Goal: Task Accomplishment & Management: Use online tool/utility

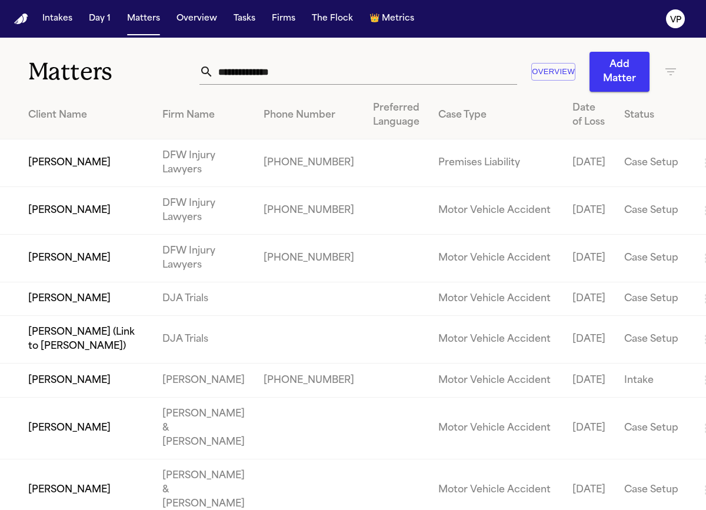
click at [225, 34] on nav "Intakes Day 1 Matters Overview Tasks Firms The Flock 👑 Metrics VP" at bounding box center [353, 19] width 706 height 38
click at [237, 24] on button "Tasks" at bounding box center [244, 18] width 31 height 21
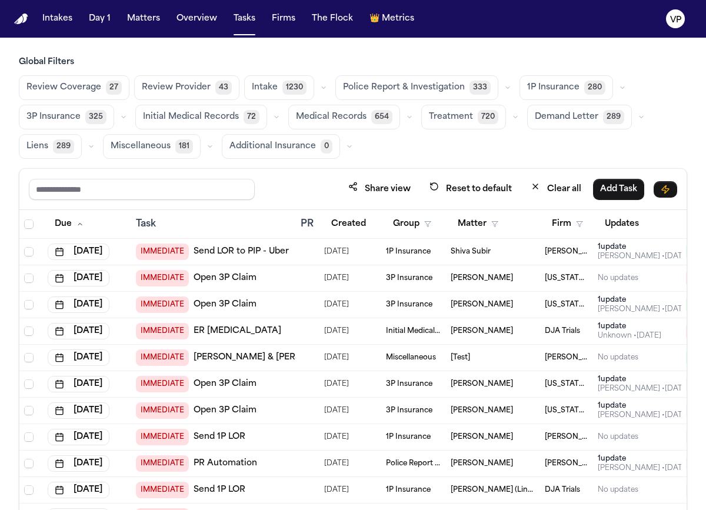
click at [283, 89] on span "1230" at bounding box center [295, 88] width 24 height 14
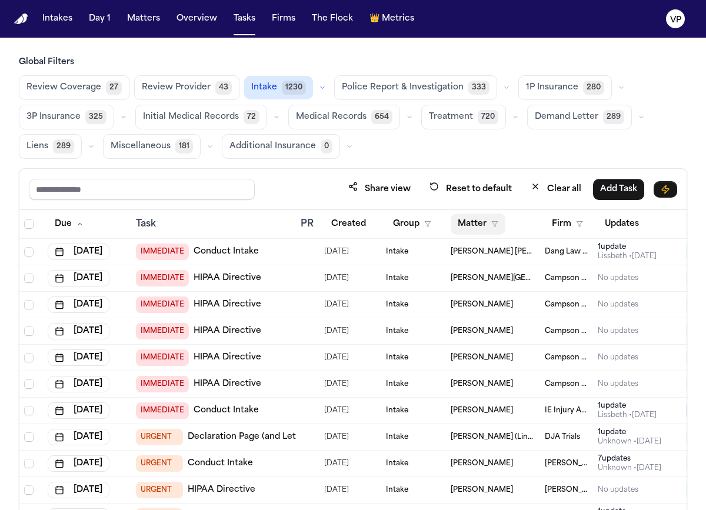
click at [473, 227] on button "Matter" at bounding box center [478, 224] width 55 height 21
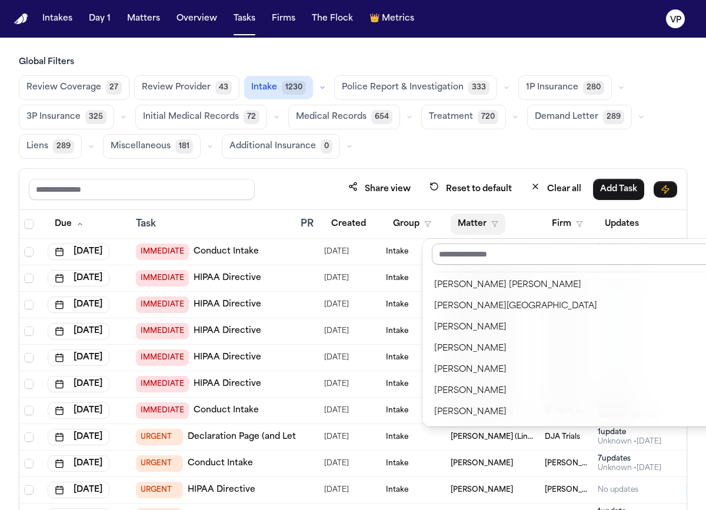
click at [479, 256] on input "text" at bounding box center [620, 254] width 377 height 21
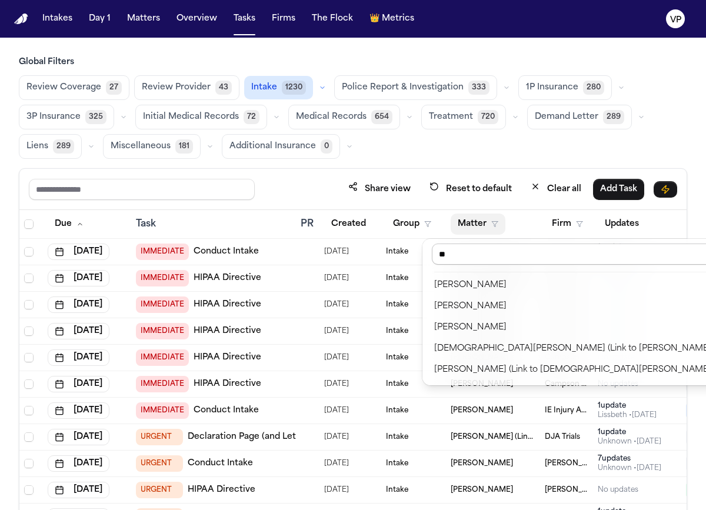
type input "*"
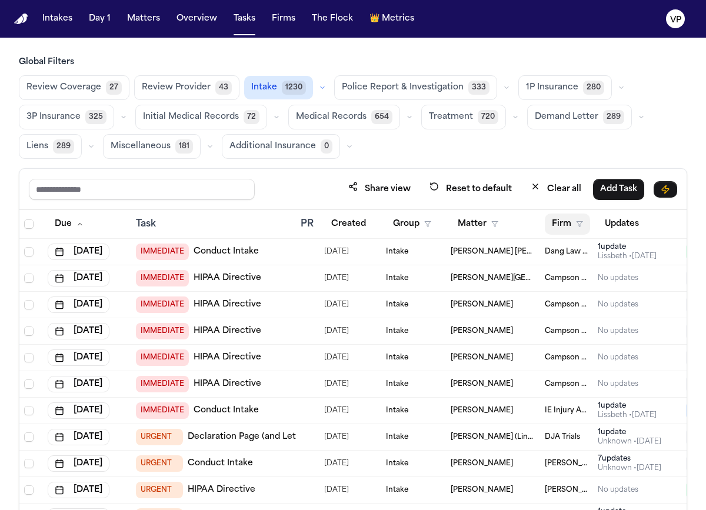
click at [578, 223] on polygon "button" at bounding box center [580, 224] width 6 height 5
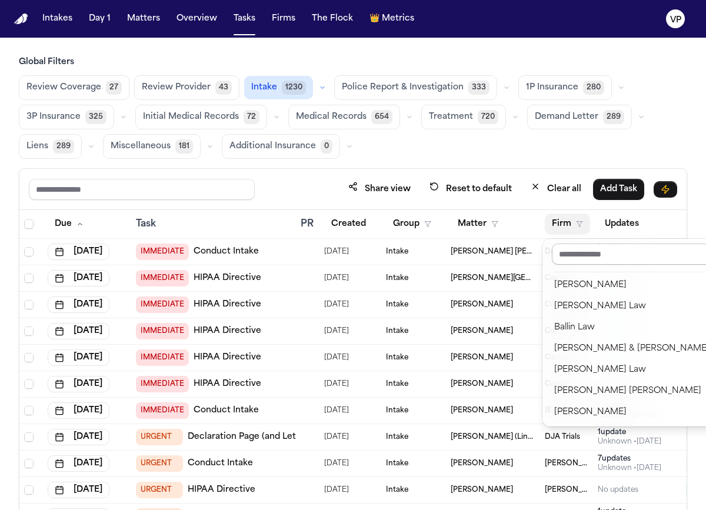
click at [583, 255] on input "text" at bounding box center [632, 254] width 160 height 21
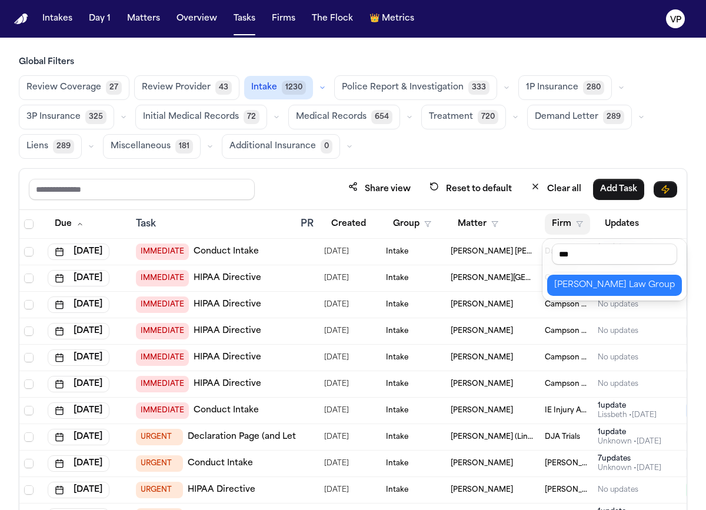
type input "***"
click at [588, 291] on div "[PERSON_NAME] Law Group" at bounding box center [615, 285] width 121 height 14
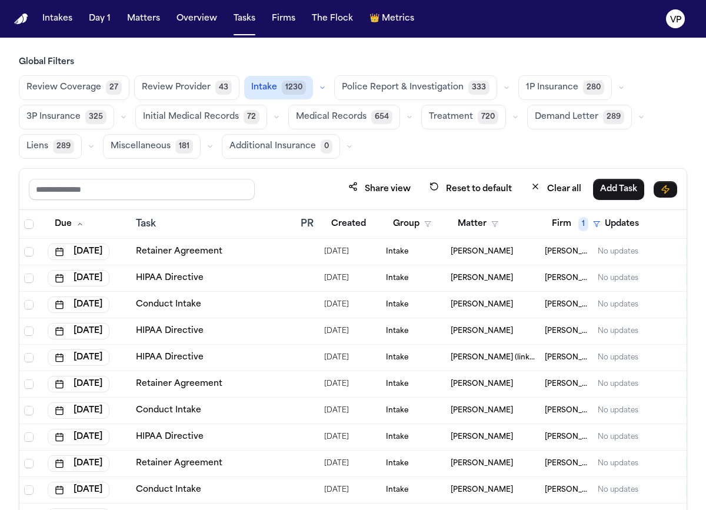
click at [483, 253] on span "Alexis McVicar" at bounding box center [482, 251] width 62 height 9
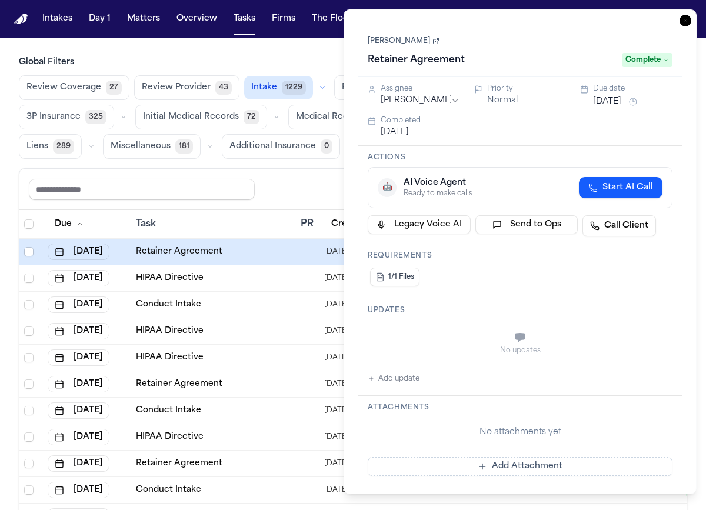
click at [428, 45] on link "Alexis McVicar" at bounding box center [404, 40] width 72 height 9
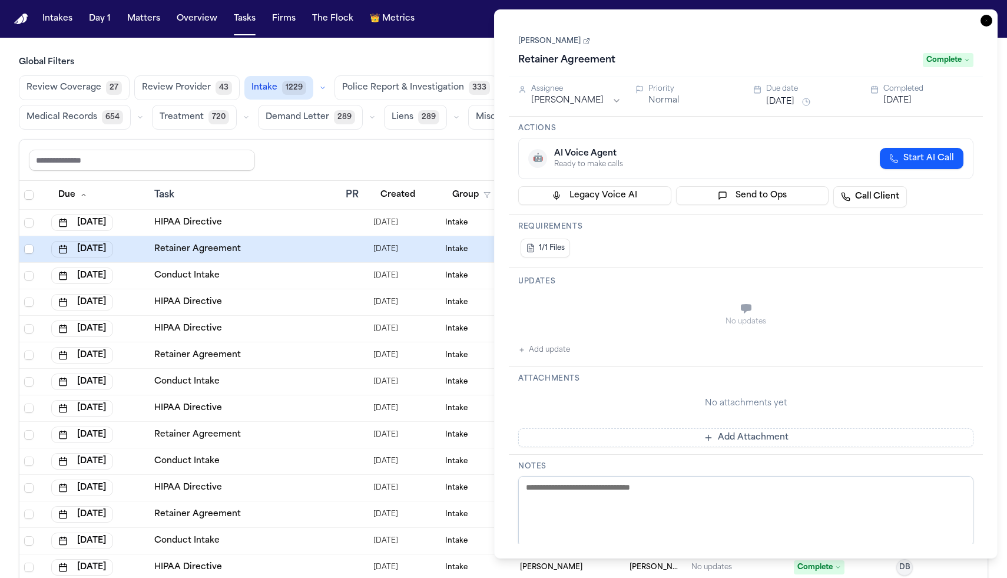
click at [986, 20] on icon "button" at bounding box center [986, 21] width 12 height 12
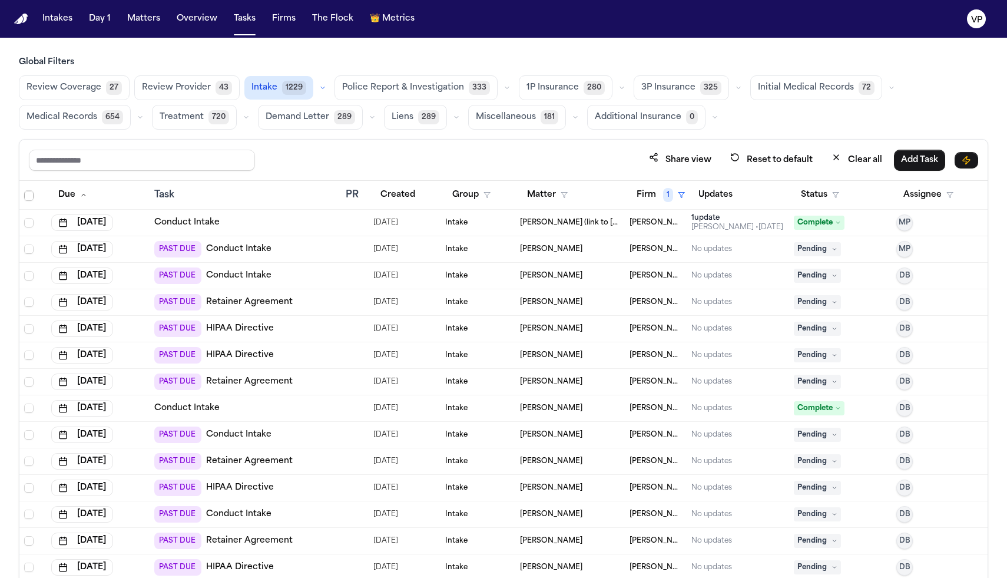
scroll to position [1408, 0]
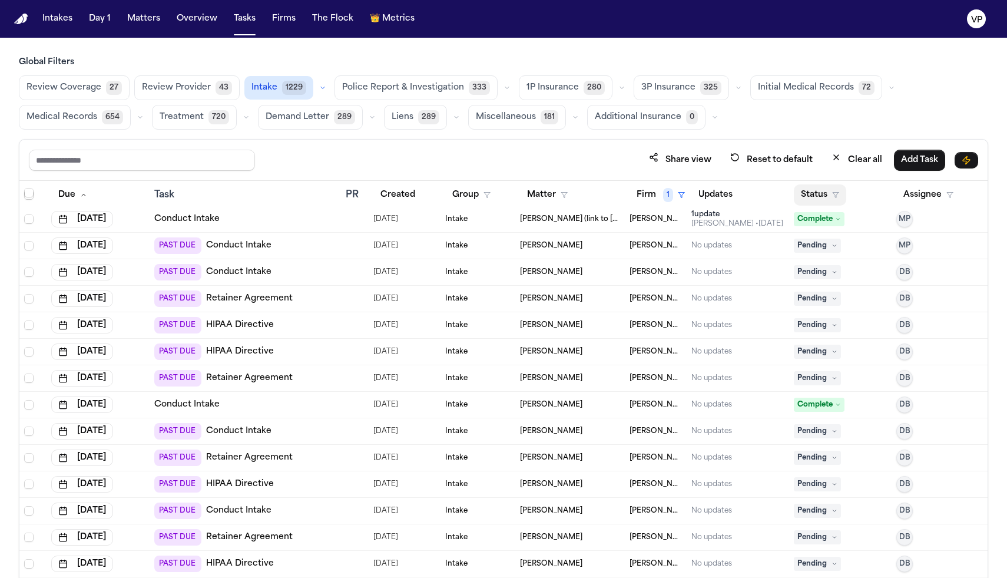
click at [818, 197] on button "Status" at bounding box center [820, 194] width 52 height 21
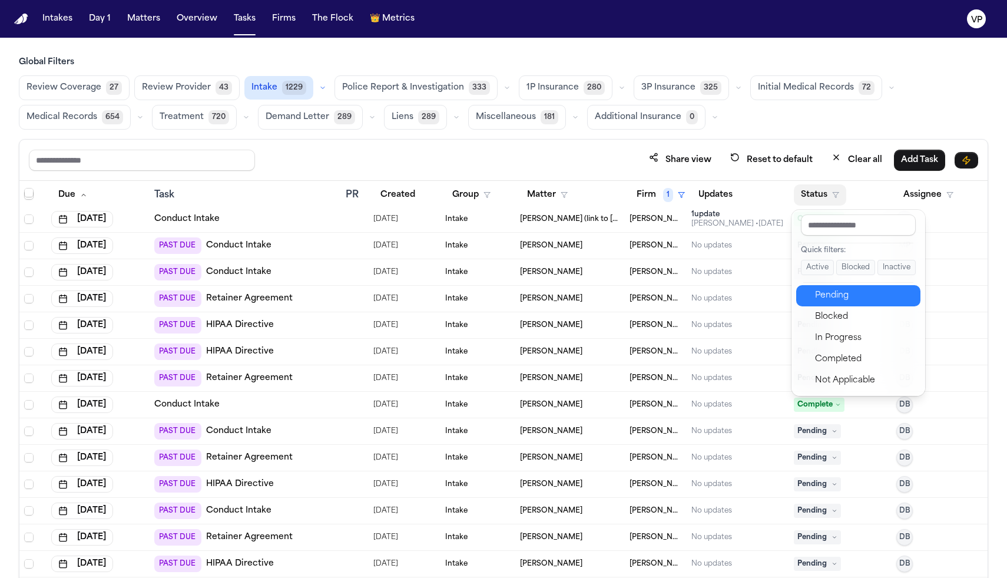
click at [832, 297] on div "Pending" at bounding box center [864, 295] width 98 height 14
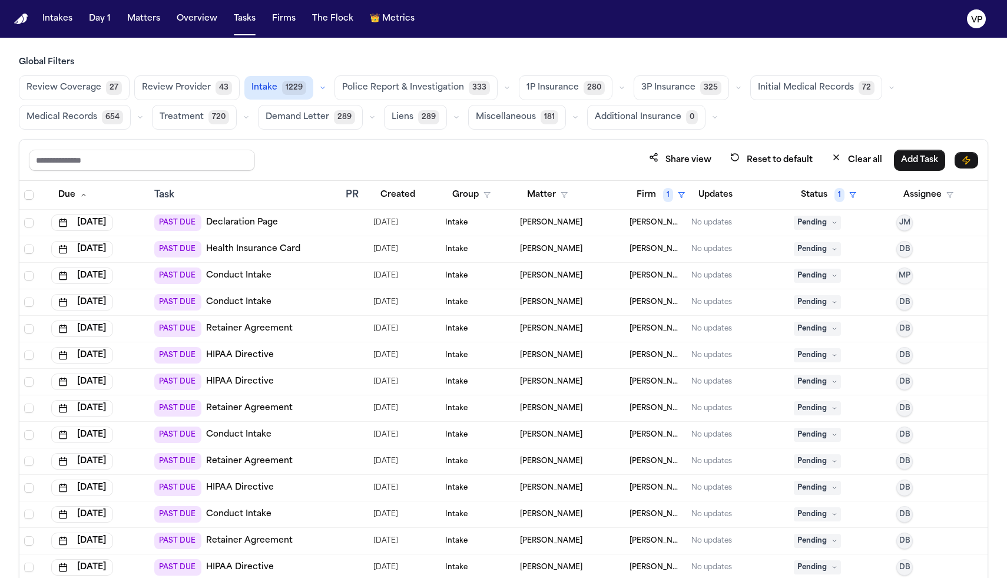
click at [170, 196] on div "Task" at bounding box center [245, 195] width 182 height 14
click at [147, 198] on th "Due" at bounding box center [98, 195] width 102 height 29
click at [262, 332] on link "Retainer Agreement" at bounding box center [249, 329] width 87 height 12
click at [256, 410] on link "Retainer Agreement" at bounding box center [249, 408] width 87 height 12
click at [250, 459] on link "Retainer Agreement" at bounding box center [249, 461] width 87 height 12
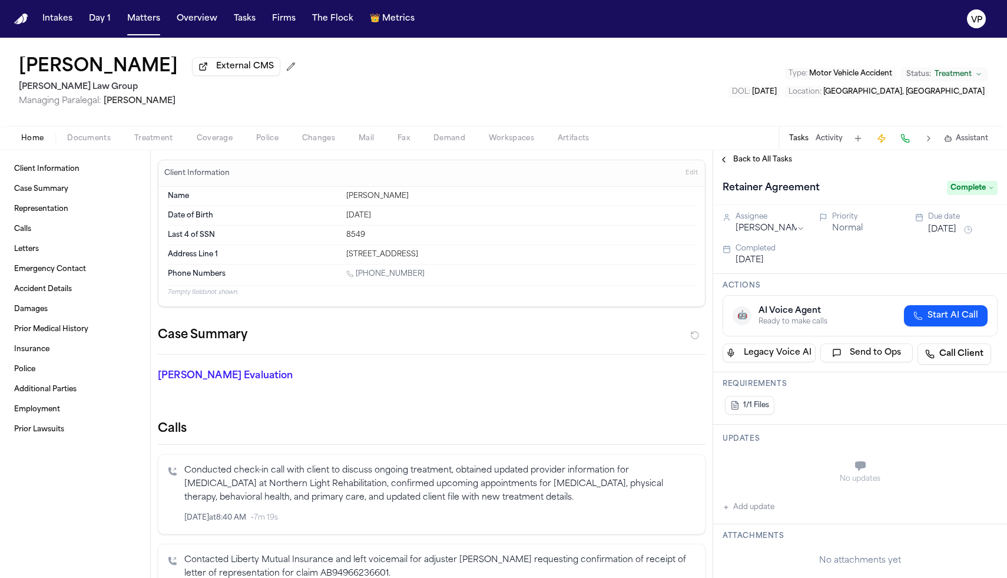
click at [706, 164] on span "Back to All Tasks" at bounding box center [762, 159] width 59 height 9
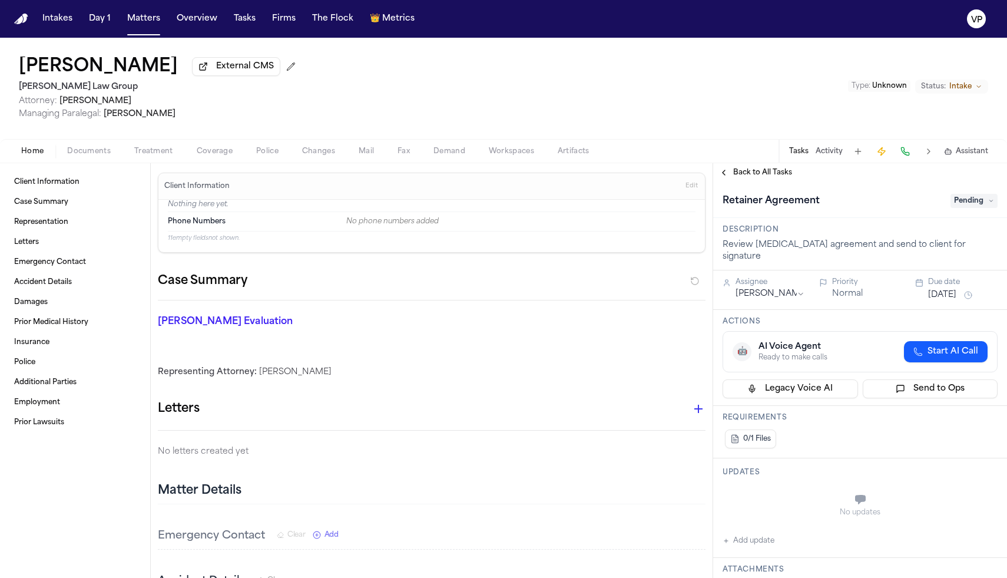
click at [973, 200] on span "Pending" at bounding box center [973, 201] width 47 height 14
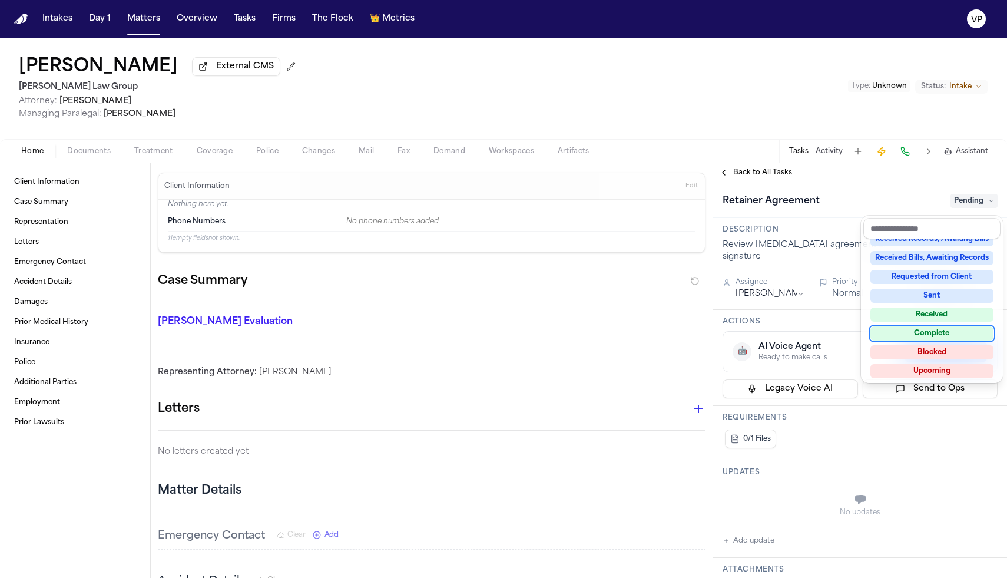
click at [930, 334] on div "Complete" at bounding box center [931, 333] width 123 height 14
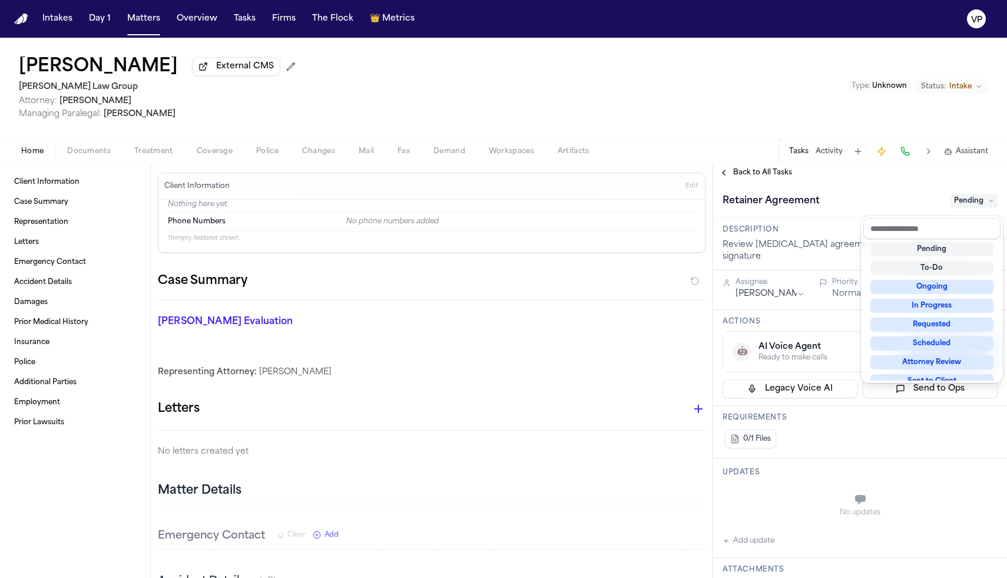
scroll to position [5, 0]
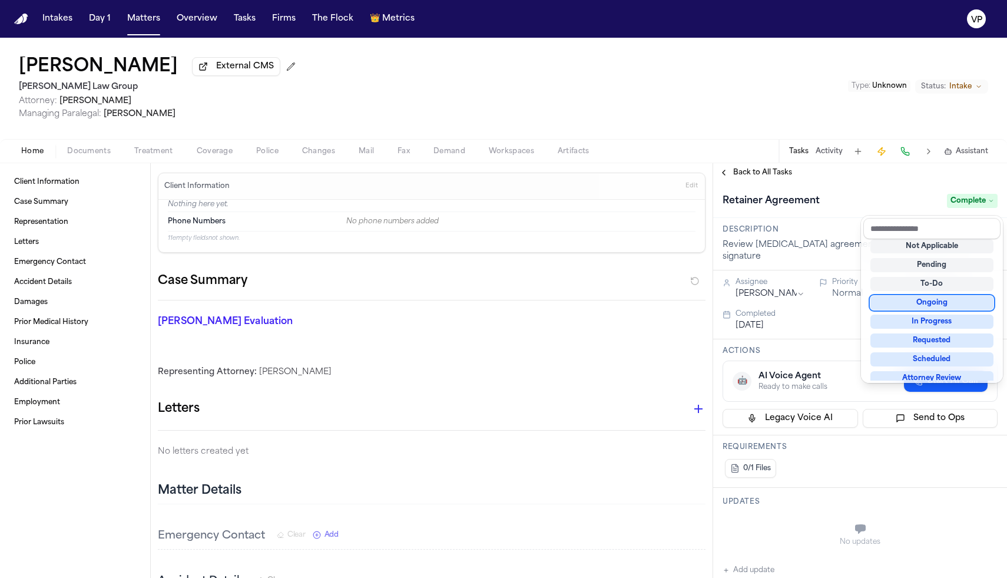
click at [746, 175] on div "**********" at bounding box center [860, 370] width 294 height 414
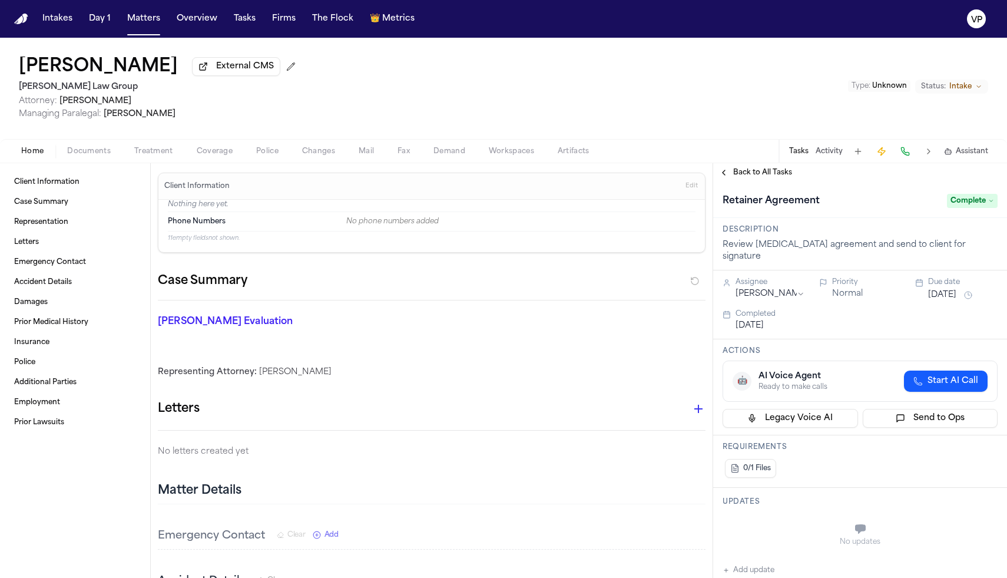
click at [746, 175] on span "Back to All Tasks" at bounding box center [762, 172] width 59 height 9
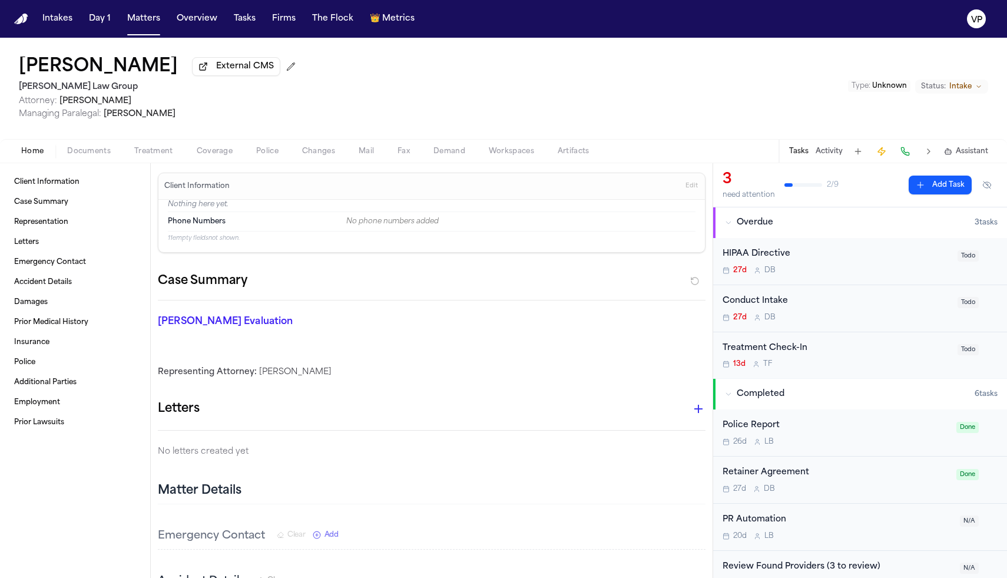
click at [801, 261] on div "HIPAA Directive" at bounding box center [836, 254] width 228 height 14
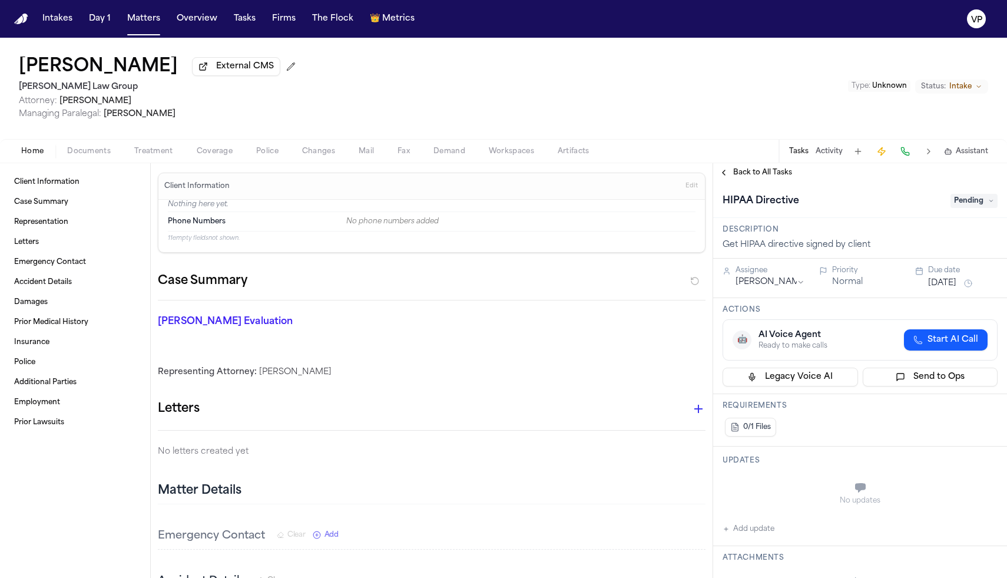
click at [967, 205] on span "Pending" at bounding box center [973, 201] width 47 height 14
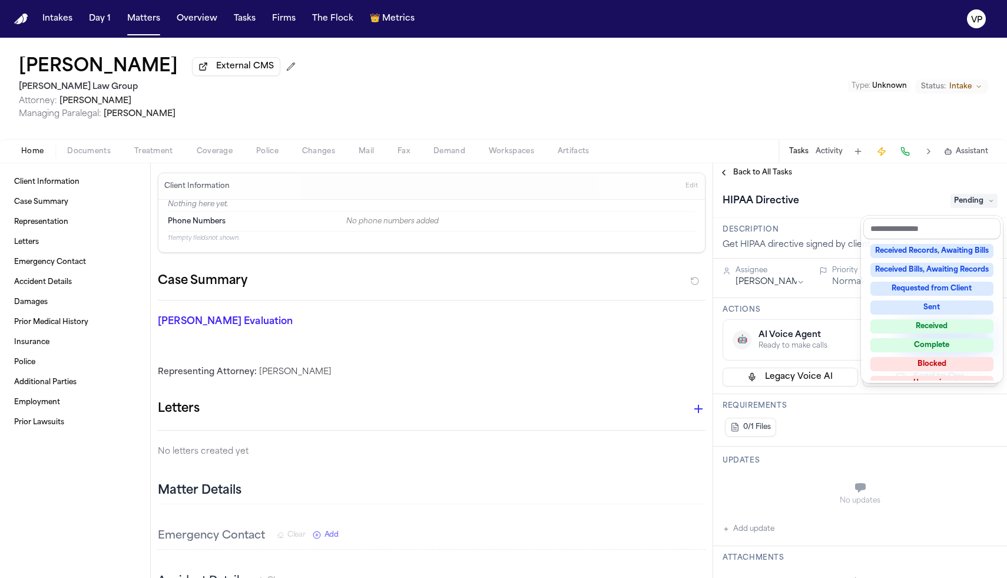
scroll to position [177, 0]
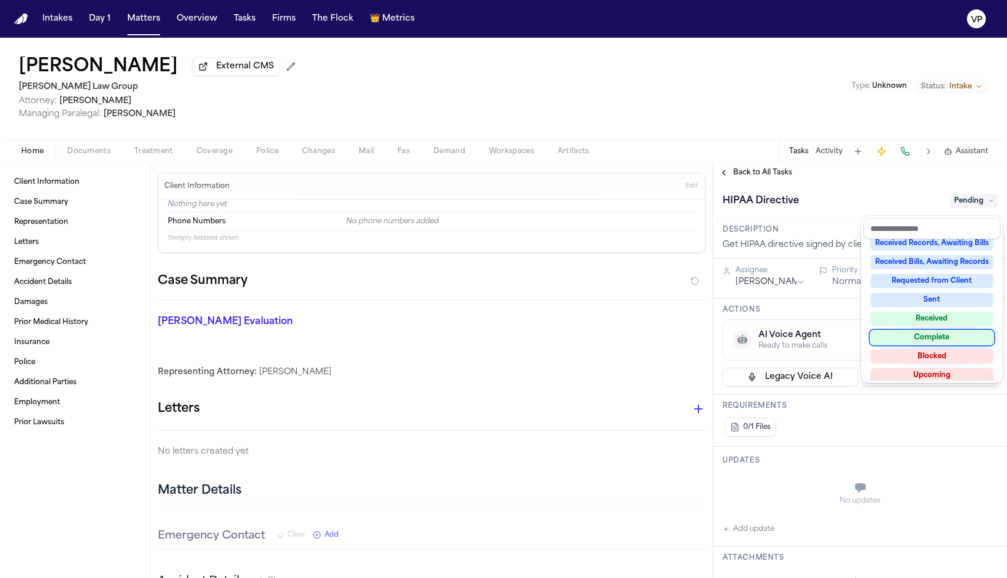
click at [936, 336] on div "Complete" at bounding box center [931, 337] width 123 height 14
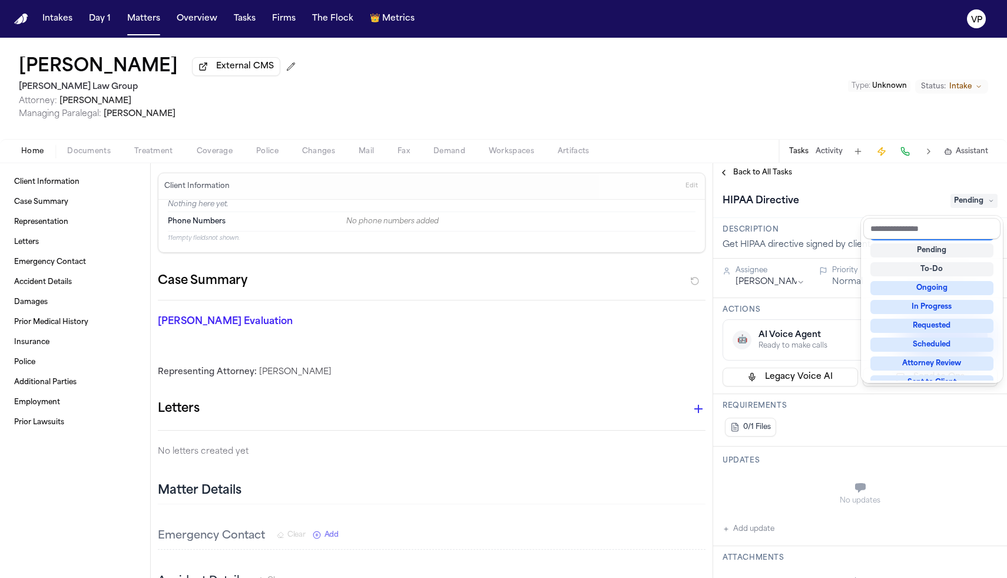
scroll to position [5, 0]
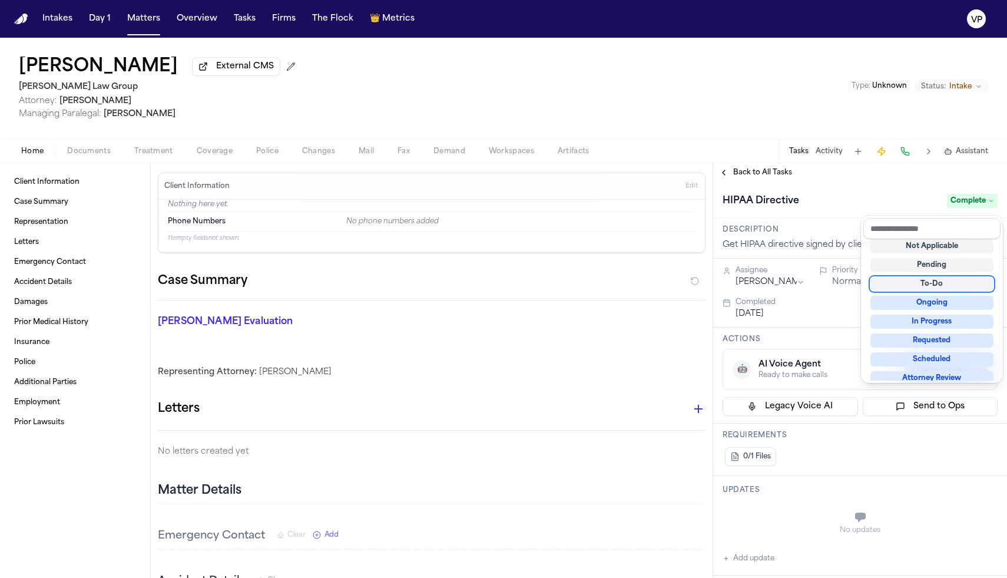
click at [819, 208] on div "HIPAA Directive Complete" at bounding box center [859, 200] width 275 height 19
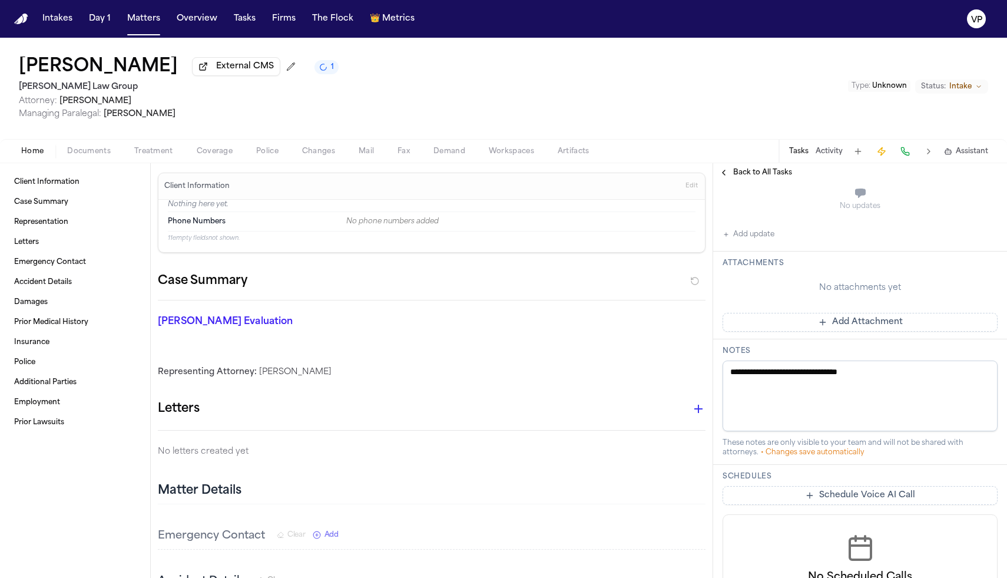
scroll to position [339, 0]
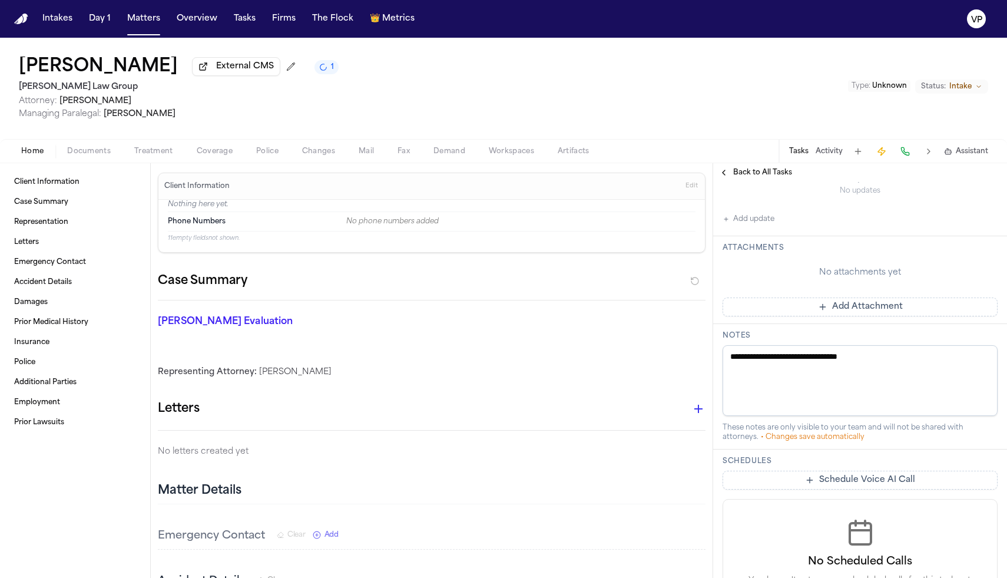
click at [818, 312] on button "Add Attachment" at bounding box center [859, 306] width 275 height 19
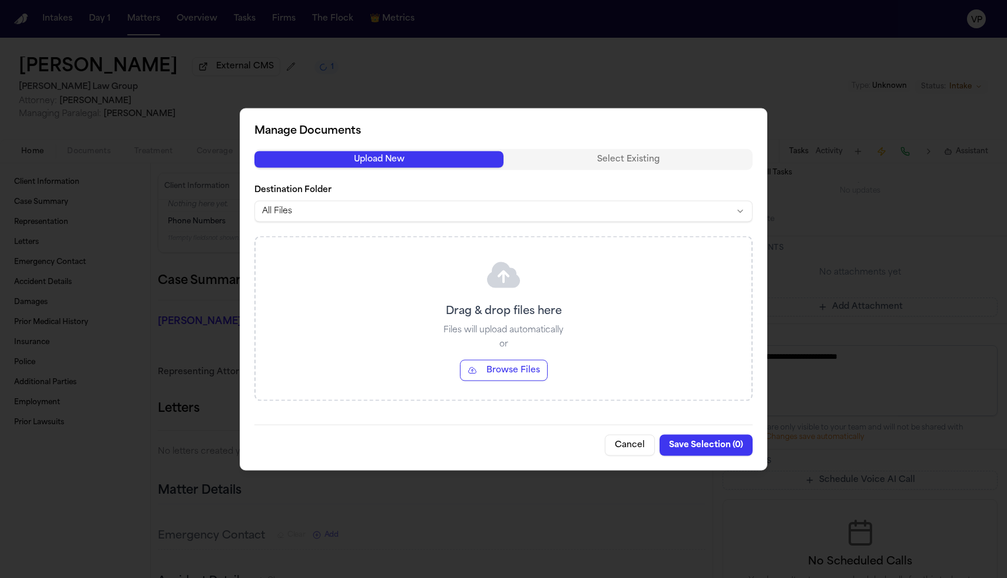
click at [532, 373] on button "Browse Files" at bounding box center [504, 369] width 88 height 21
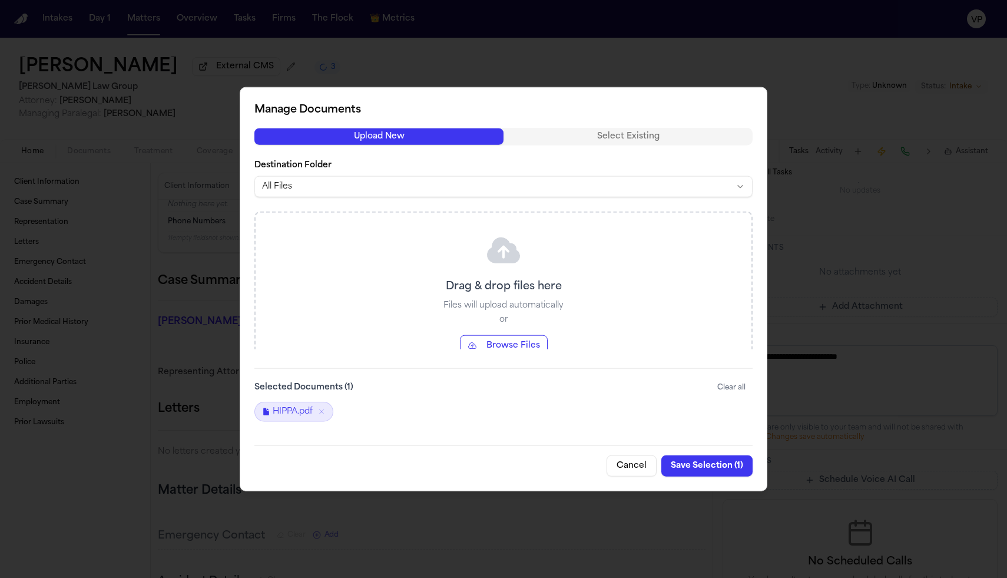
click at [709, 469] on button "Save Selection ( 1 )" at bounding box center [706, 465] width 91 height 21
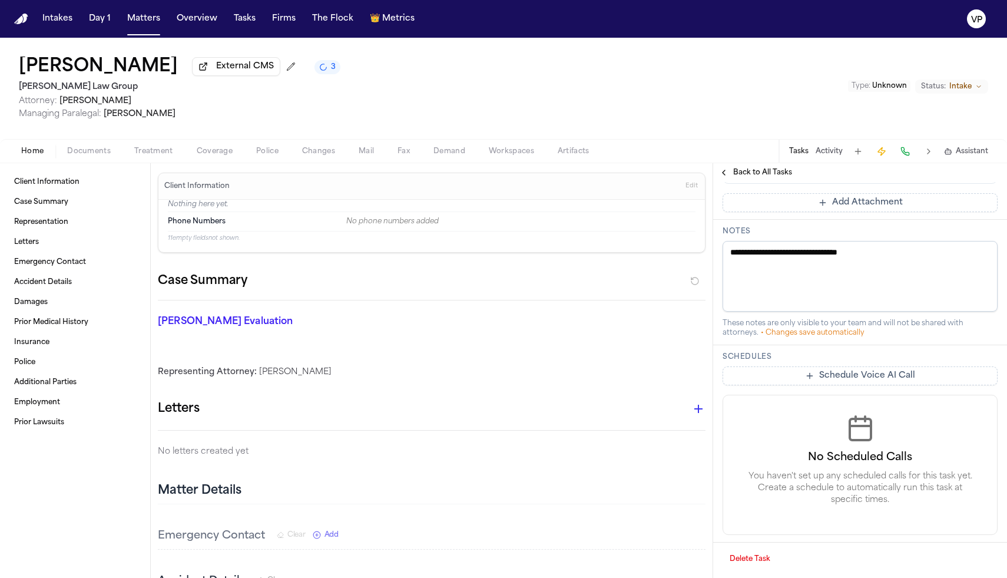
scroll to position [0, 0]
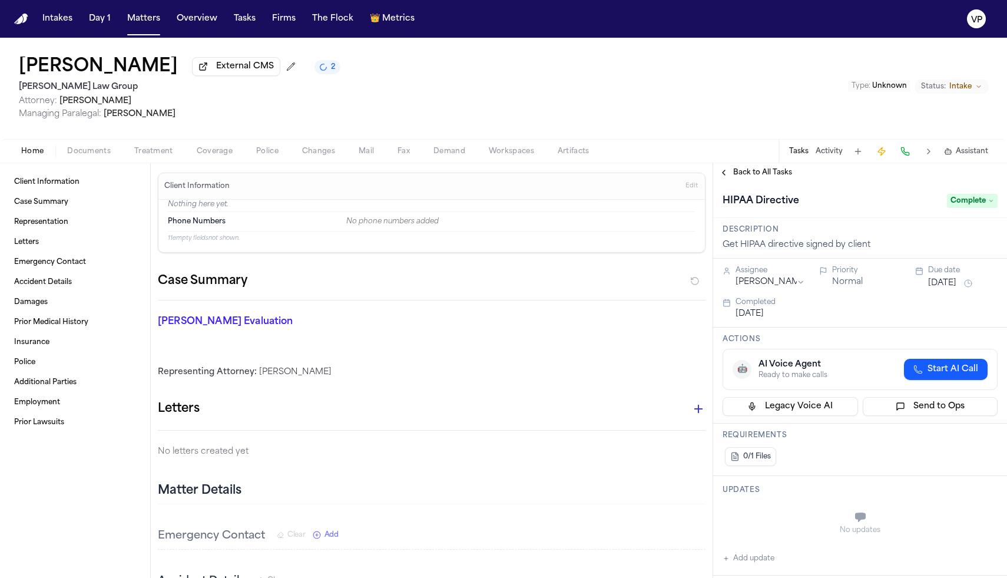
click at [779, 174] on span "Back to All Tasks" at bounding box center [762, 172] width 59 height 9
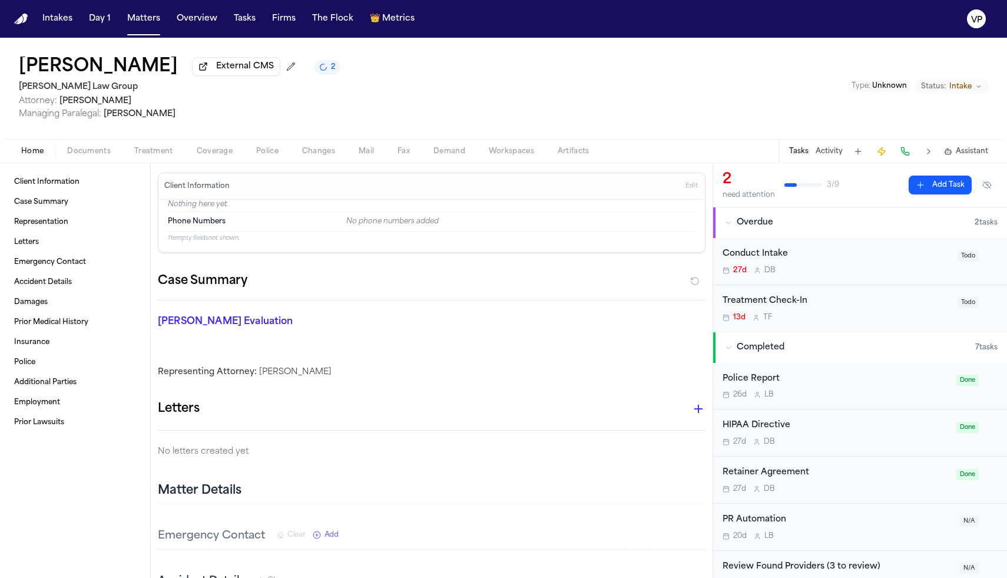
click at [829, 258] on div "Conduct Intake" at bounding box center [836, 254] width 228 height 14
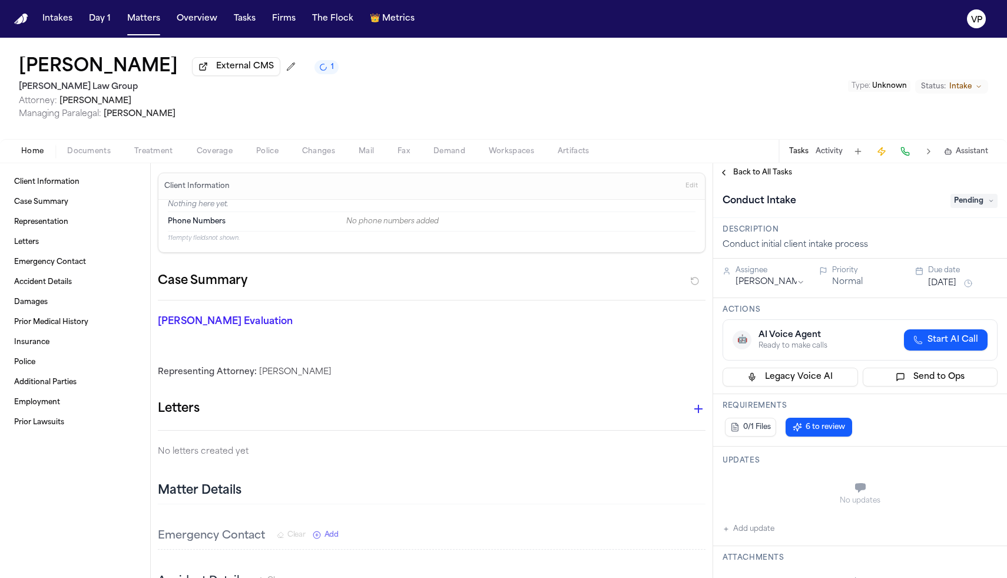
click at [157, 156] on span "Treatment" at bounding box center [153, 151] width 39 height 9
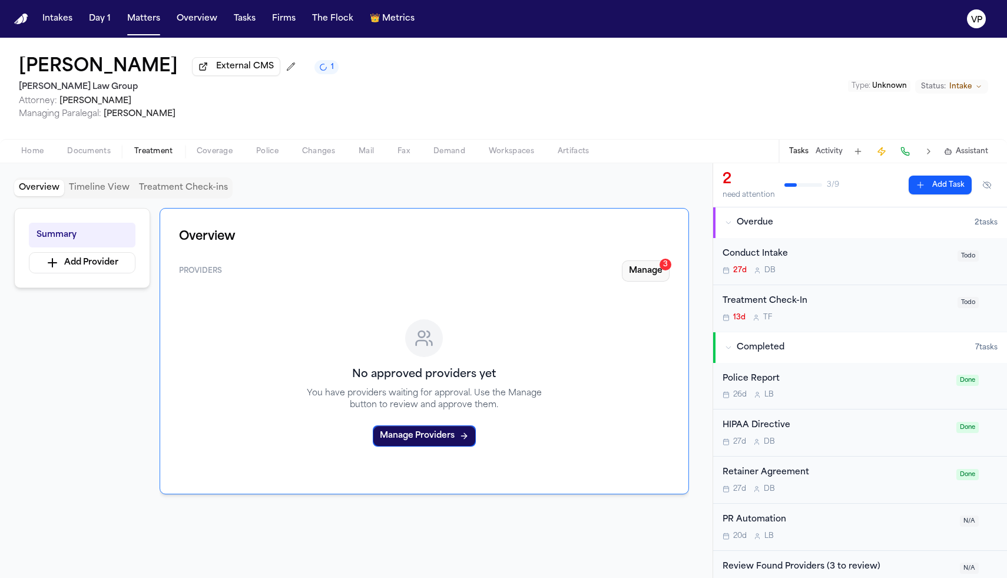
click at [648, 277] on button "Manage 3" at bounding box center [646, 270] width 48 height 21
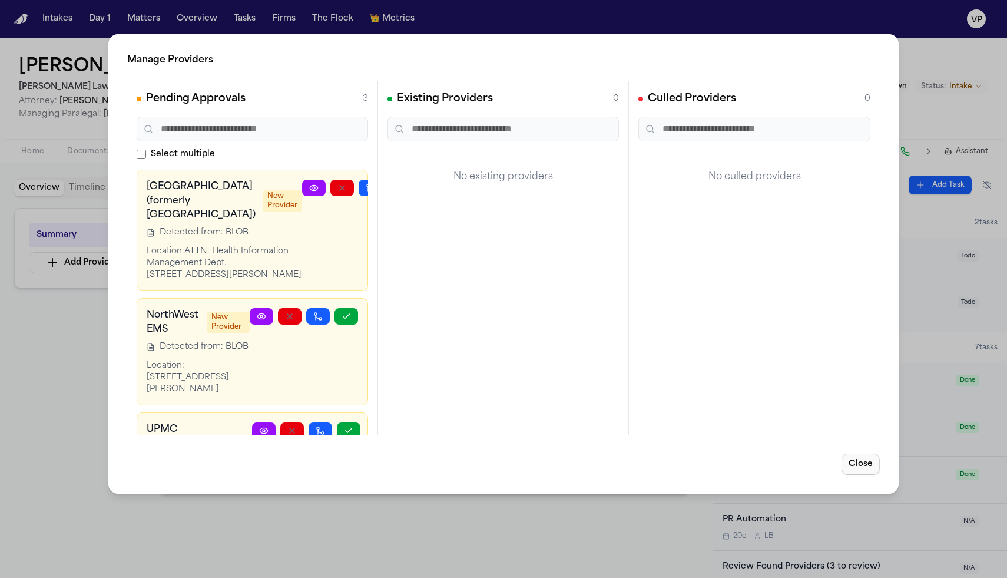
click at [858, 473] on button "Close" at bounding box center [860, 463] width 38 height 21
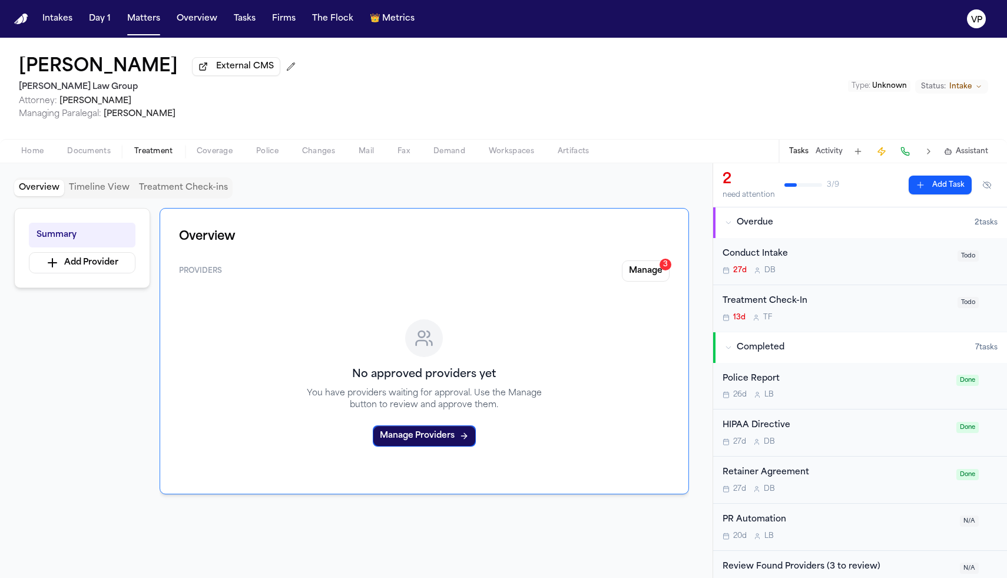
click at [836, 156] on button "Activity" at bounding box center [828, 151] width 27 height 9
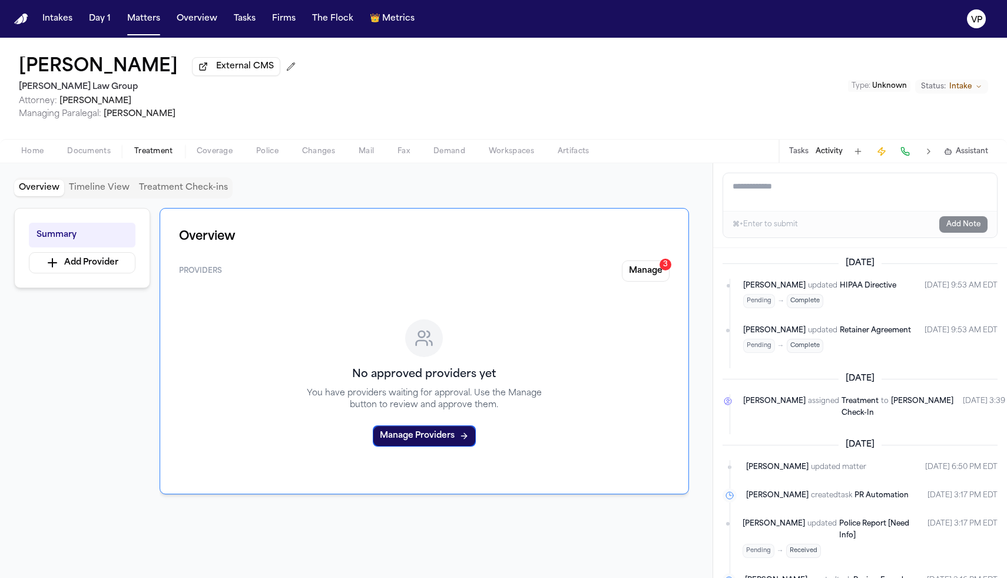
click at [163, 195] on button "Treatment Check-ins" at bounding box center [183, 188] width 98 height 16
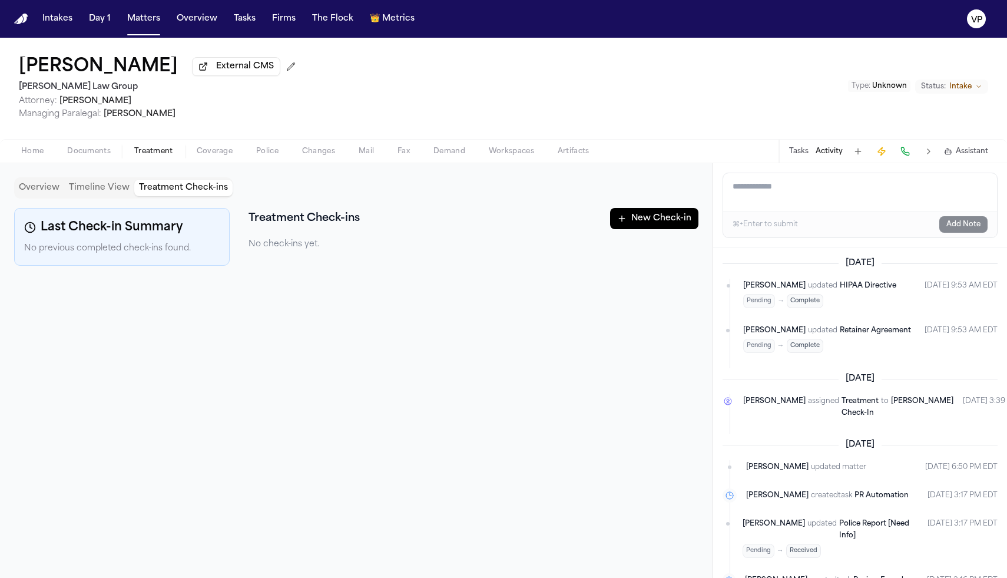
click at [637, 212] on button "New Check-in" at bounding box center [654, 218] width 88 height 21
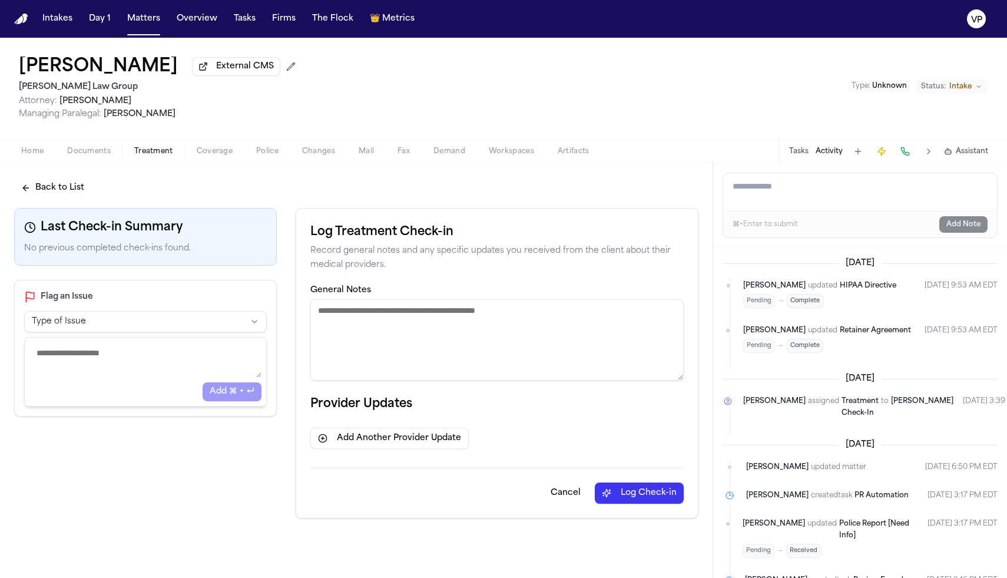
click at [490, 324] on textarea "General Notes" at bounding box center [496, 339] width 373 height 81
paste textarea "**********"
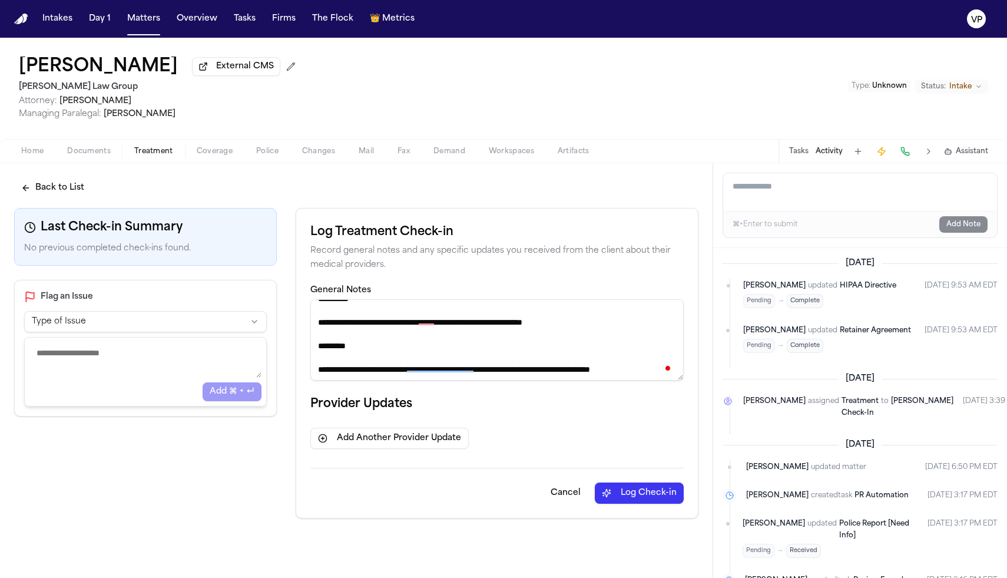
type textarea "**********"
click at [633, 491] on button "Log Check-in" at bounding box center [639, 492] width 89 height 21
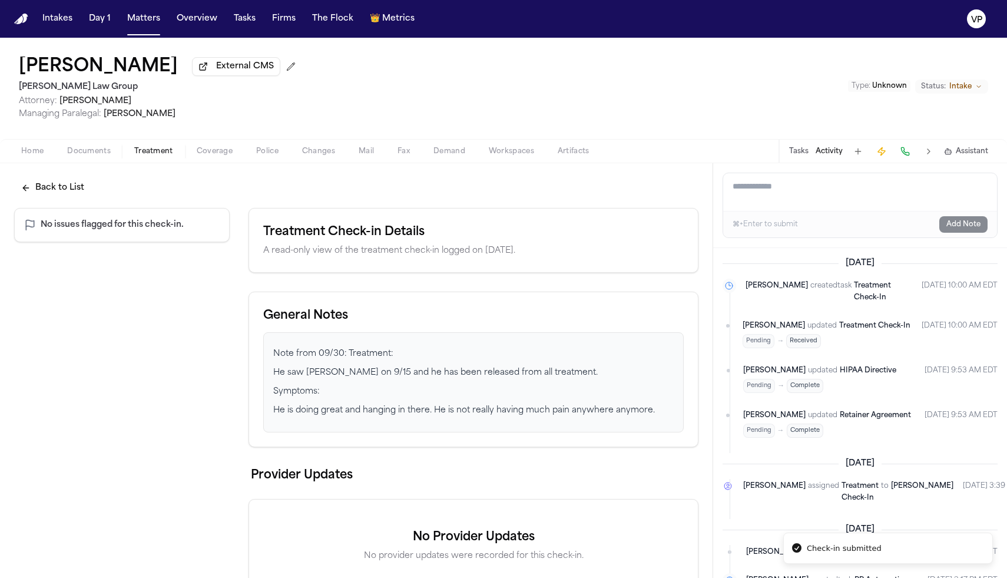
scroll to position [31, 0]
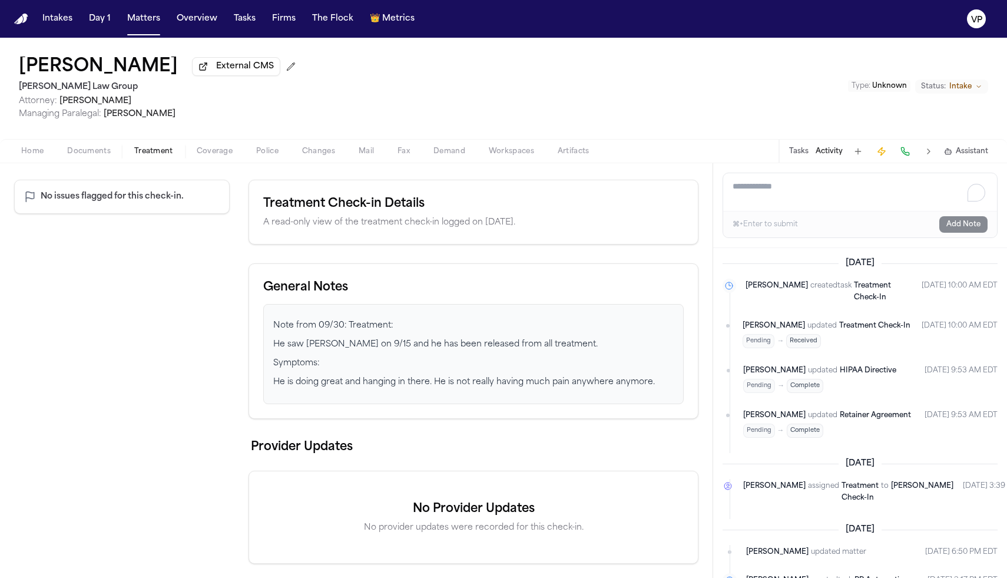
click at [781, 188] on textarea "Add a note to this matter" at bounding box center [860, 192] width 274 height 38
paste textarea "**********"
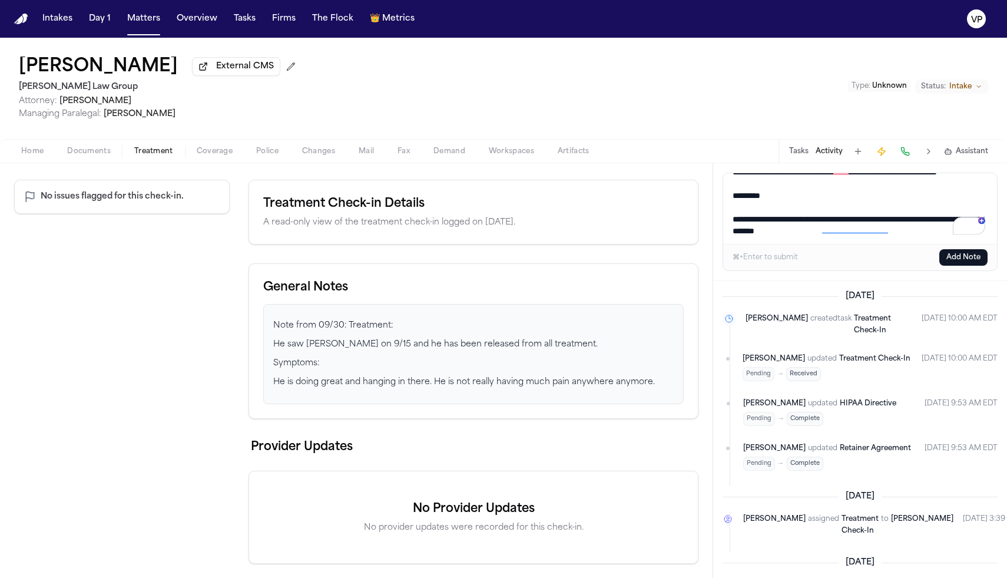
scroll to position [43, 0]
type textarea "**********"
click at [955, 258] on button "Add Note" at bounding box center [963, 257] width 48 height 16
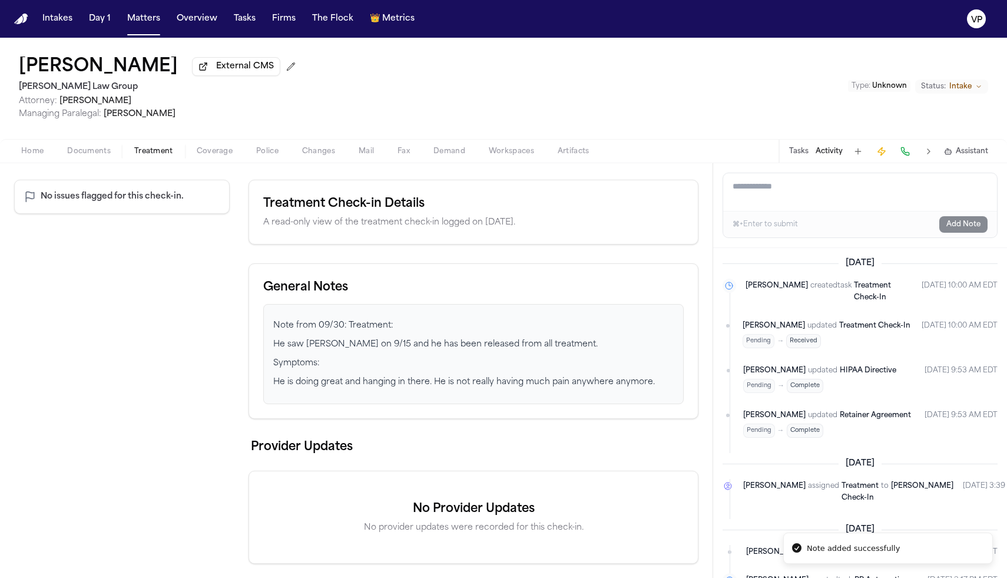
scroll to position [0, 0]
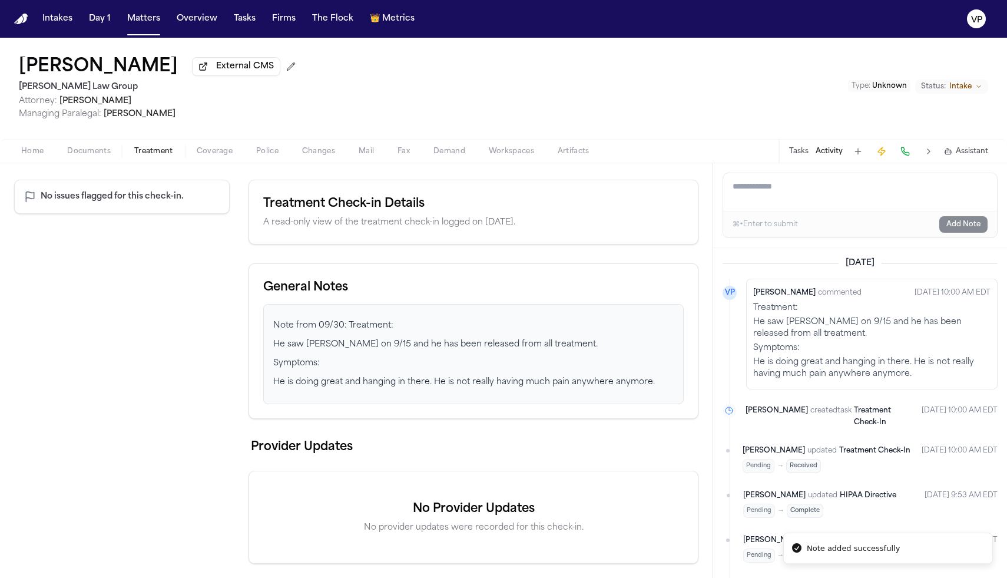
click at [847, 340] on p "He saw [PERSON_NAME] on 9/15 and he has been released from all treatment." at bounding box center [871, 328] width 237 height 24
click at [778, 198] on textarea "Add a note to this matter" at bounding box center [860, 192] width 274 height 38
paste textarea "**********"
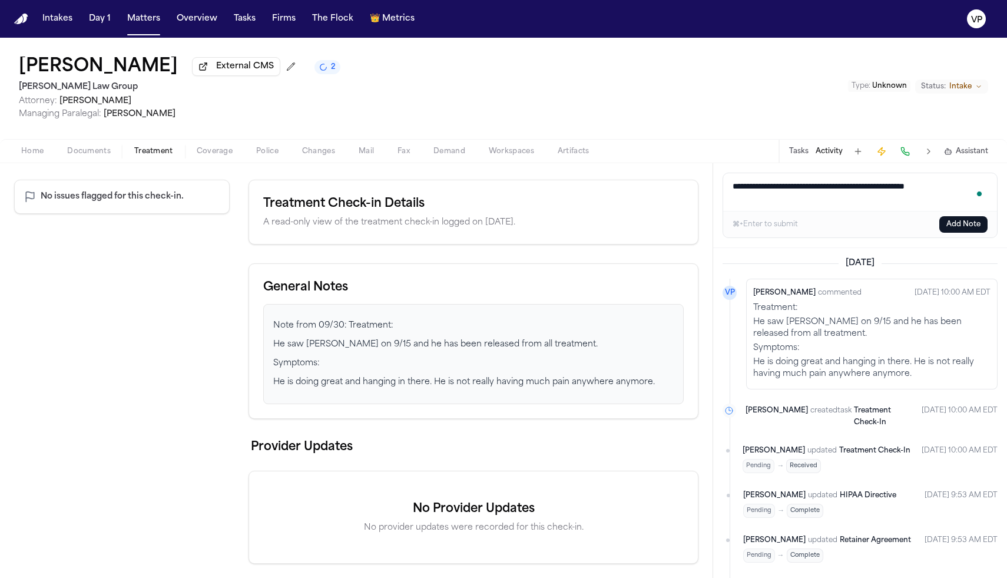
type textarea "**********"
click at [957, 230] on button "Add Note" at bounding box center [963, 224] width 48 height 16
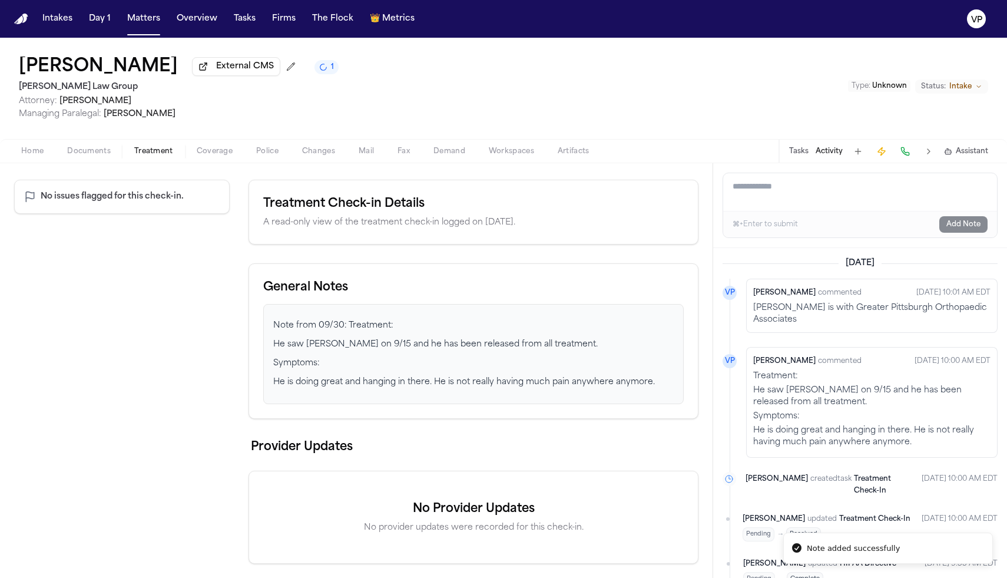
click at [142, 151] on span "Treatment" at bounding box center [153, 151] width 39 height 9
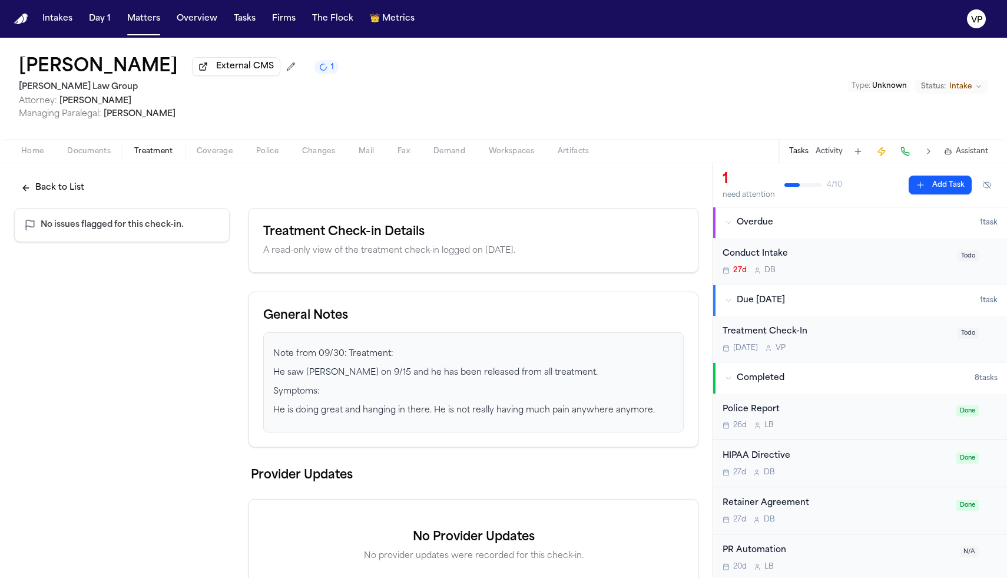
click at [65, 191] on button "Back to List" at bounding box center [52, 187] width 77 height 21
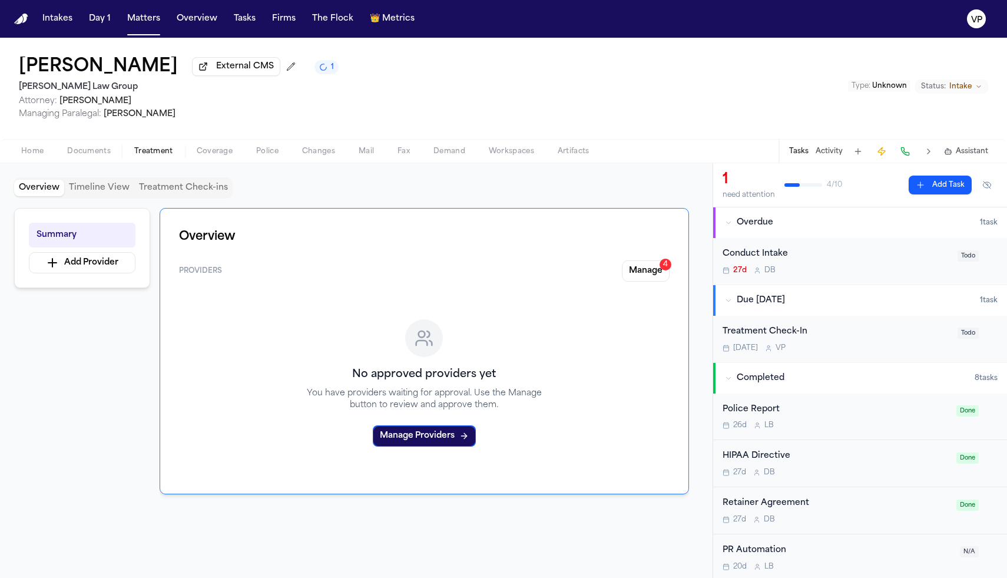
click at [47, 193] on button "Overview" at bounding box center [39, 188] width 50 height 16
click at [655, 277] on button "Manage 4" at bounding box center [646, 270] width 48 height 21
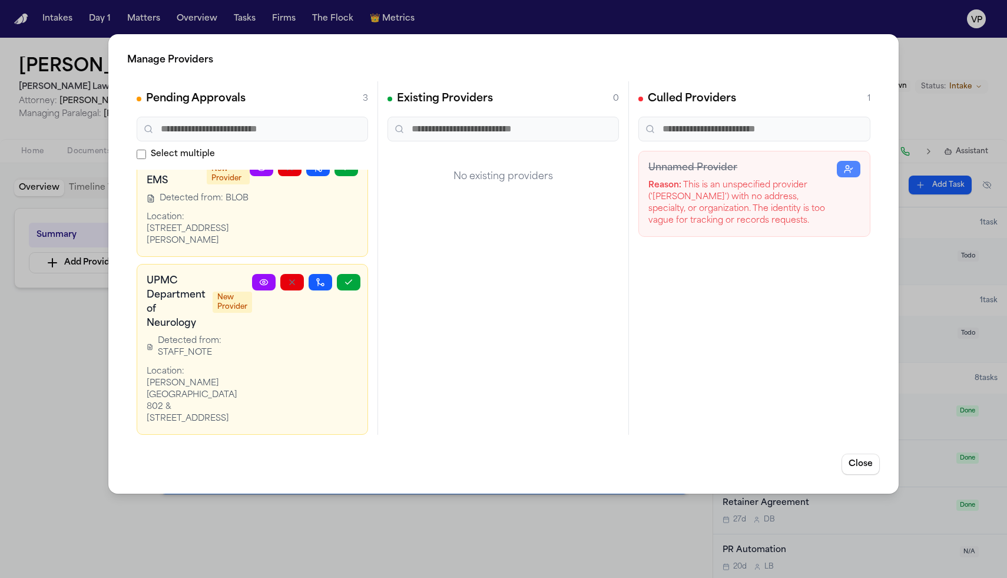
scroll to position [228, 0]
click at [855, 455] on button "Close" at bounding box center [860, 463] width 38 height 21
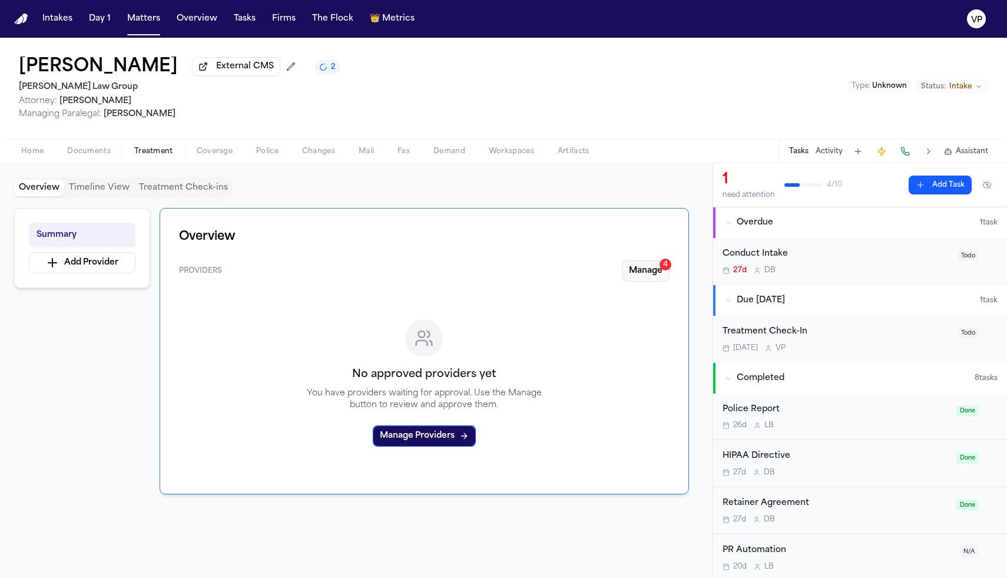
click at [659, 266] on div "4" at bounding box center [665, 264] width 12 height 12
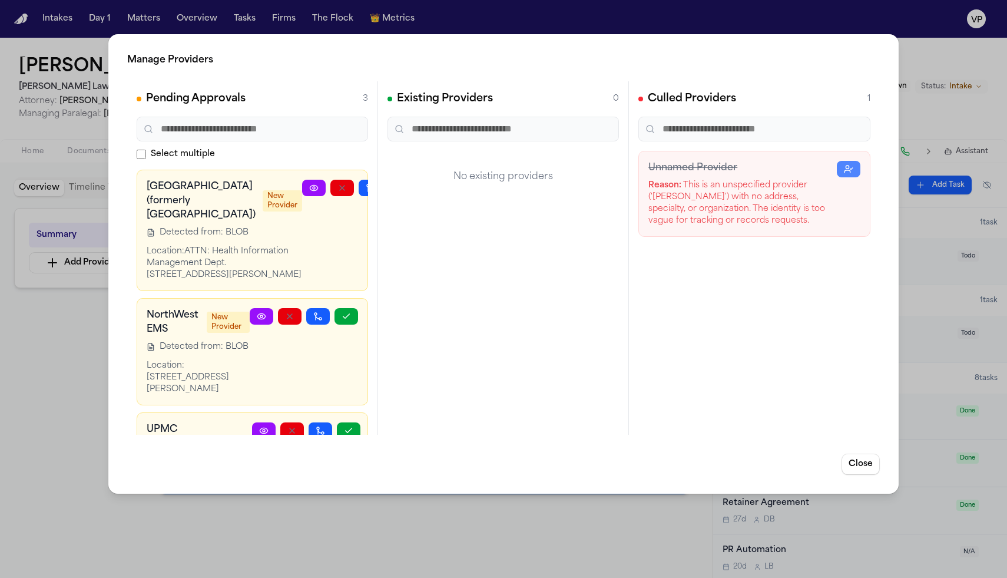
click at [788, 127] on input "text" at bounding box center [754, 129] width 232 height 25
click at [804, 182] on div "Reason: This is an unspecified provider ('Dr. Duke') with no address, specialty…" at bounding box center [742, 203] width 188 height 47
click at [859, 473] on button "Close" at bounding box center [860, 463] width 38 height 21
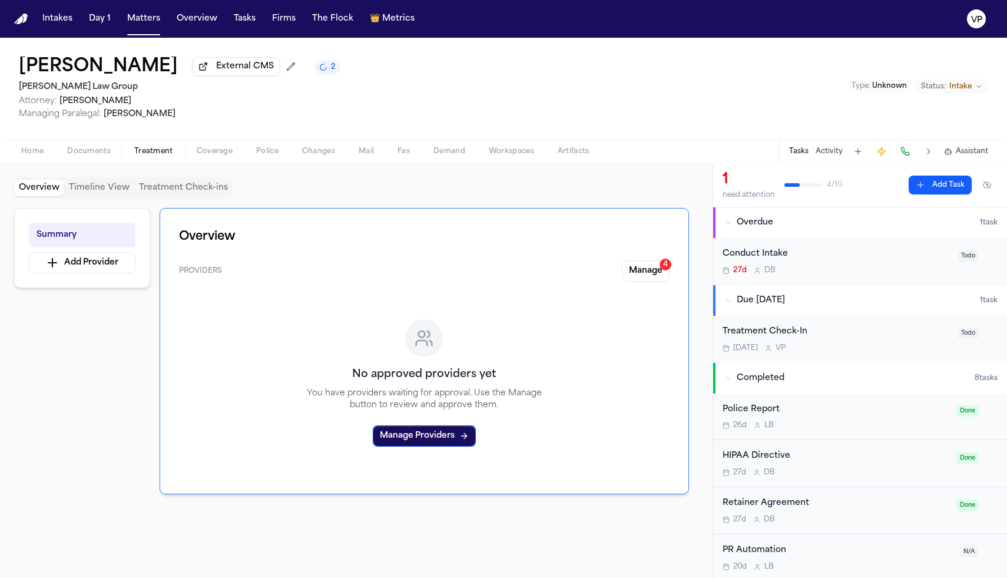
click at [170, 194] on button "Treatment Check-ins" at bounding box center [183, 188] width 98 height 16
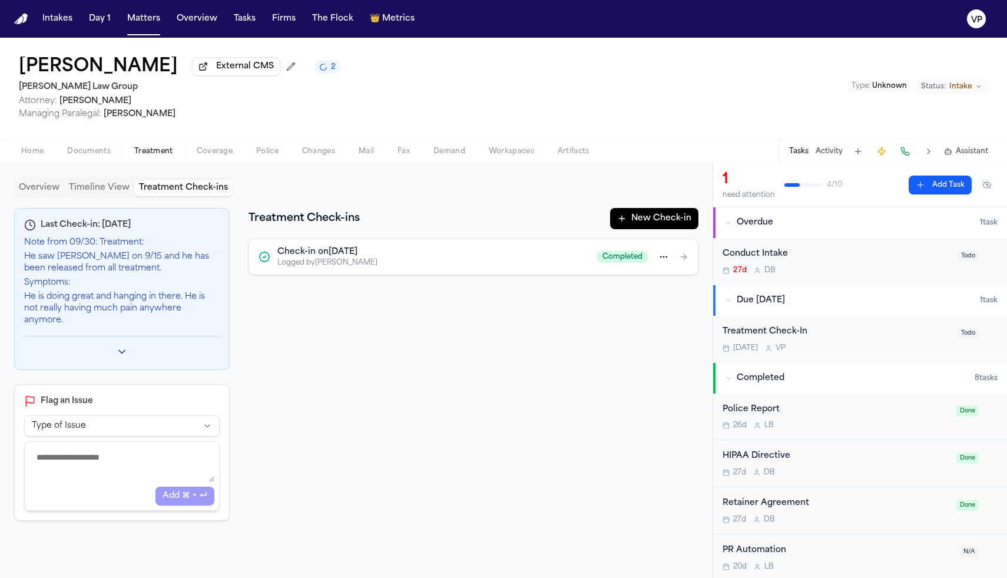
click at [116, 349] on button "Toggle previous check-ins" at bounding box center [122, 351] width 16 height 16
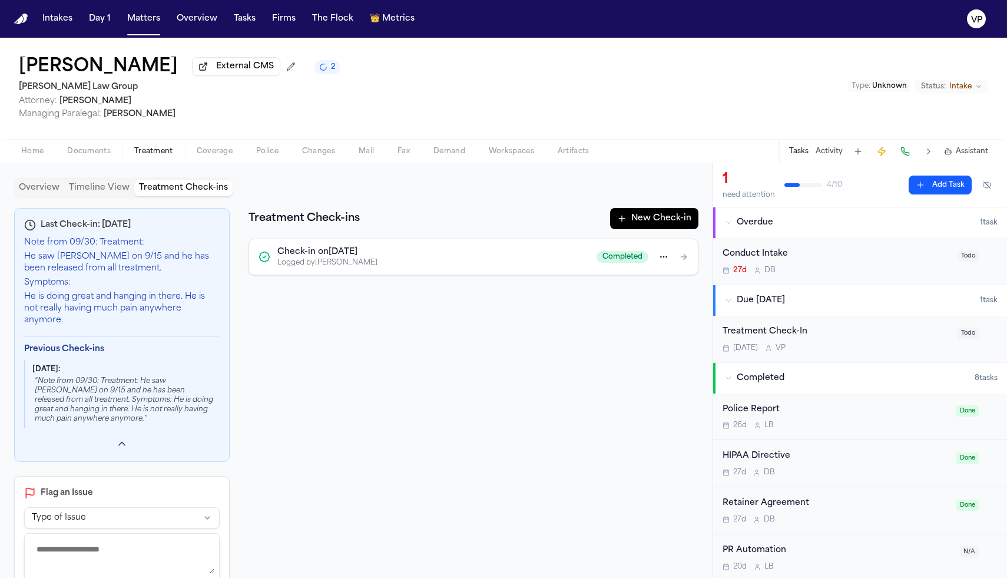
click at [141, 391] on p "“ Note from 09/30: Treatment: He saw Dr. Duke on 9/15 and he has been released …" at bounding box center [123, 399] width 182 height 47
click at [682, 266] on div "Completed" at bounding box center [642, 256] width 92 height 21
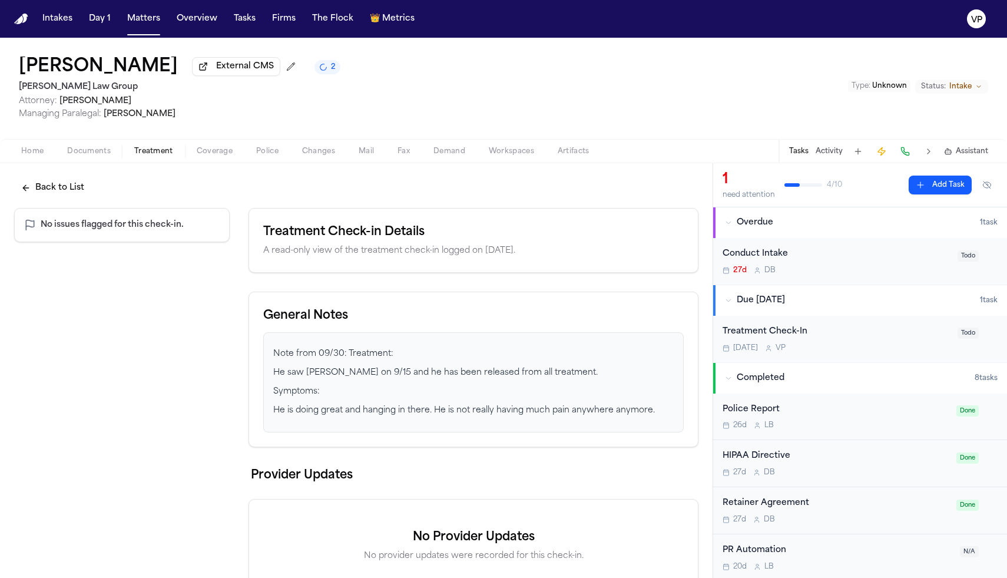
click at [583, 387] on p "Symptoms:" at bounding box center [473, 391] width 400 height 14
click at [825, 160] on div "Tasks Activity Assistant" at bounding box center [887, 151] width 219 height 23
click at [830, 155] on button "Activity" at bounding box center [828, 151] width 27 height 9
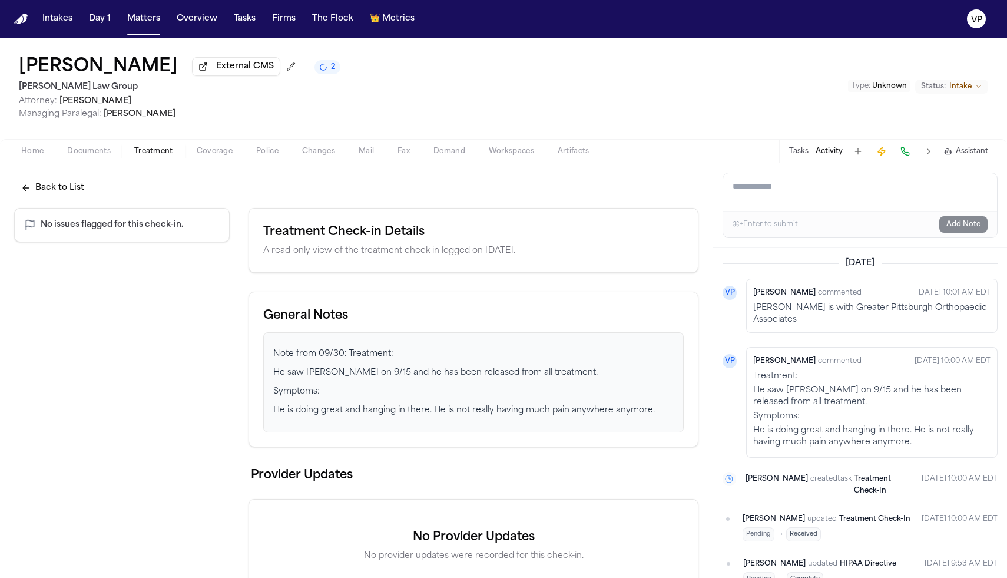
click at [888, 315] on div "[PERSON_NAME] is with Greater Pittsburgh Orthopaedic Associates" at bounding box center [871, 314] width 237 height 24
click at [77, 193] on button "Back to List" at bounding box center [52, 187] width 77 height 21
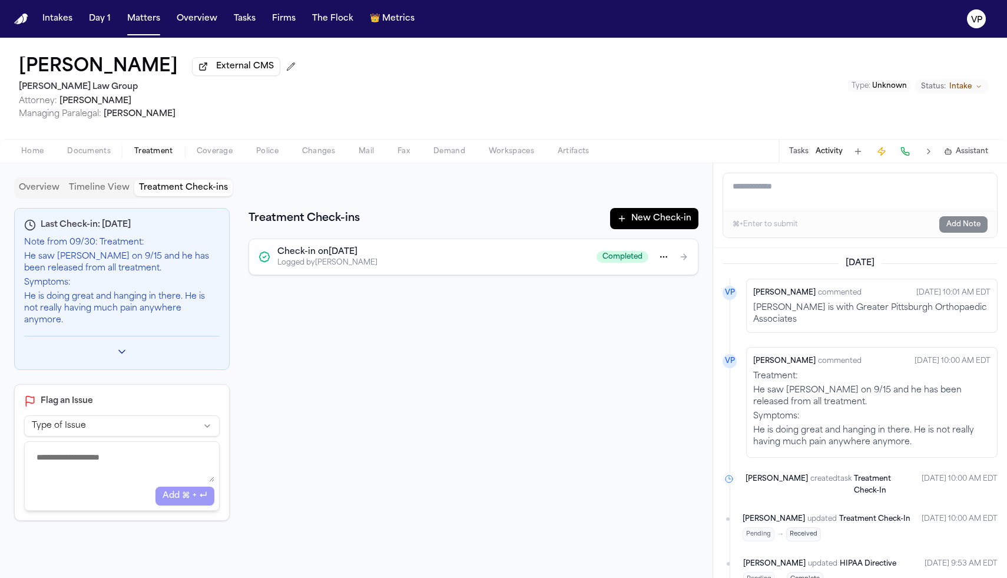
click at [50, 191] on button "Overview" at bounding box center [39, 188] width 50 height 16
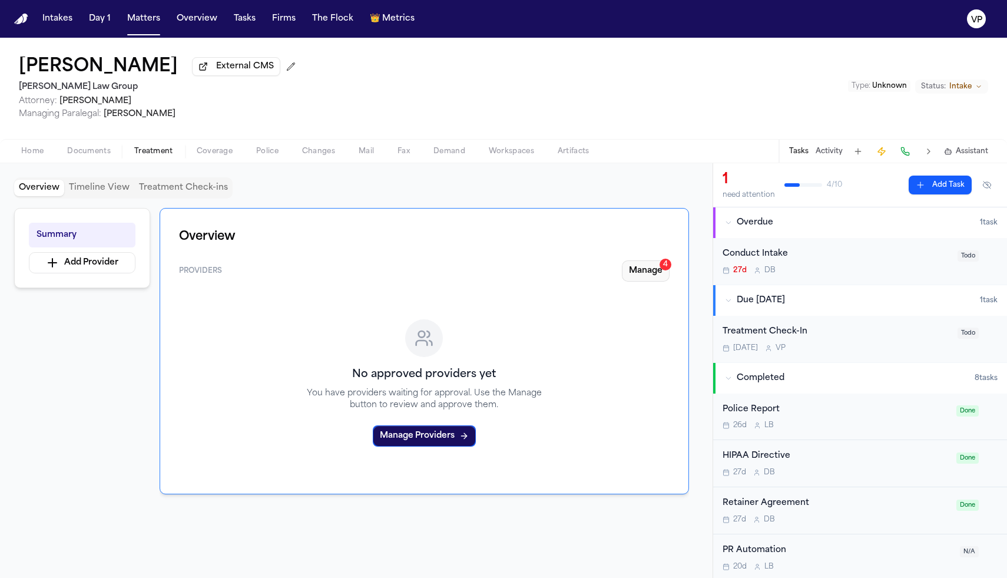
click at [650, 270] on button "Manage 4" at bounding box center [646, 270] width 48 height 21
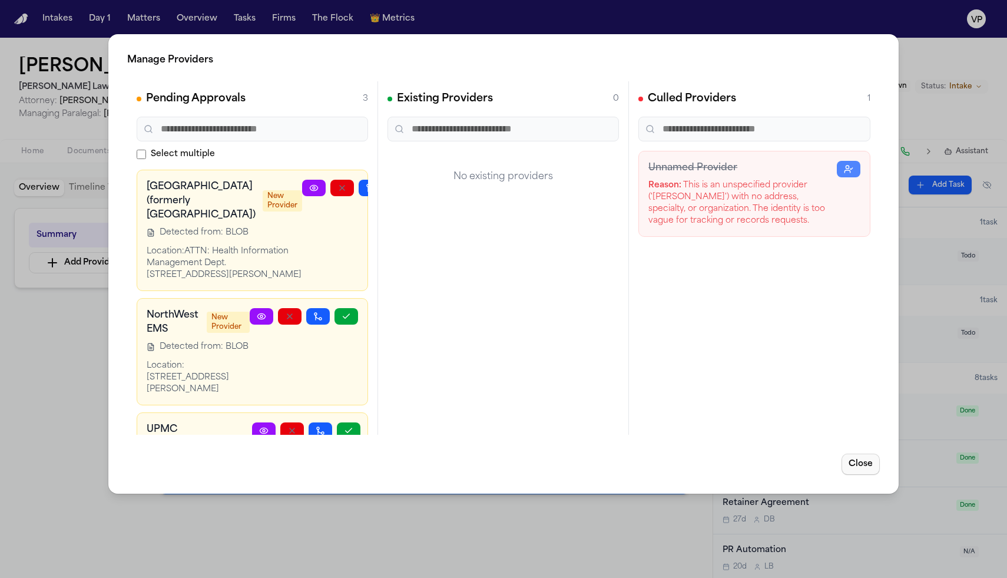
click at [858, 464] on button "Close" at bounding box center [860, 463] width 38 height 21
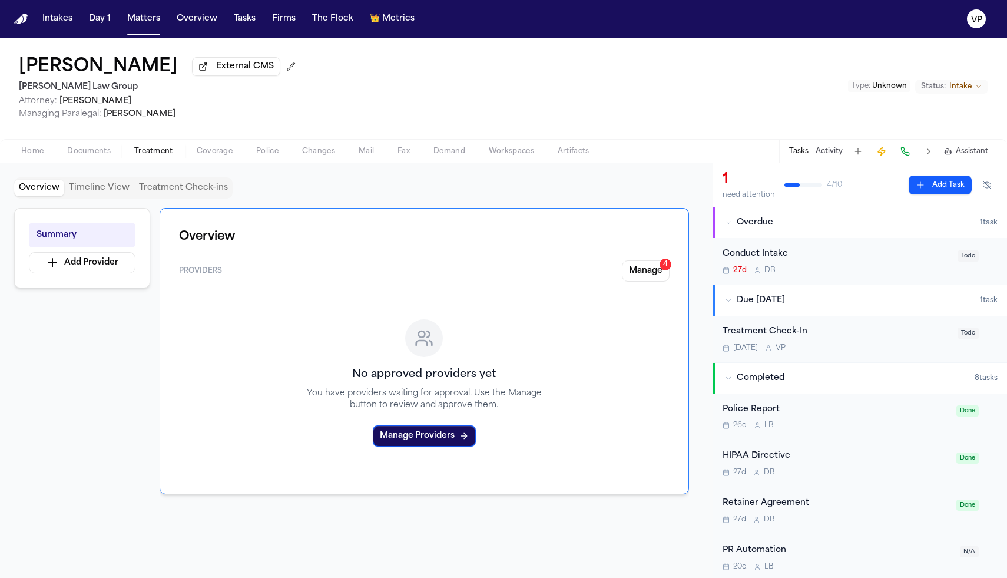
click at [825, 156] on button "Activity" at bounding box center [828, 151] width 27 height 9
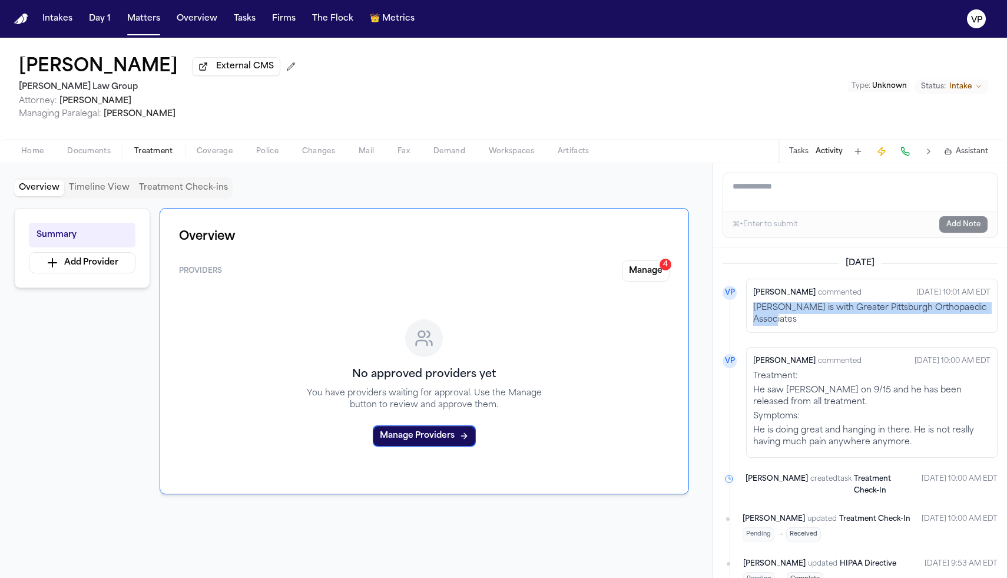
drag, startPoint x: 803, startPoint y: 326, endPoint x: 751, endPoint y: 313, distance: 53.4
click at [751, 313] on div "[PERSON_NAME] commented [DATE] 10:01 AM EDT [PERSON_NAME] is with Greater Pitts…" at bounding box center [871, 305] width 251 height 54
copy div "[PERSON_NAME] is with Greater Pittsburgh Orthopaedic Associates"
click at [109, 261] on button "Add Provider" at bounding box center [82, 262] width 107 height 21
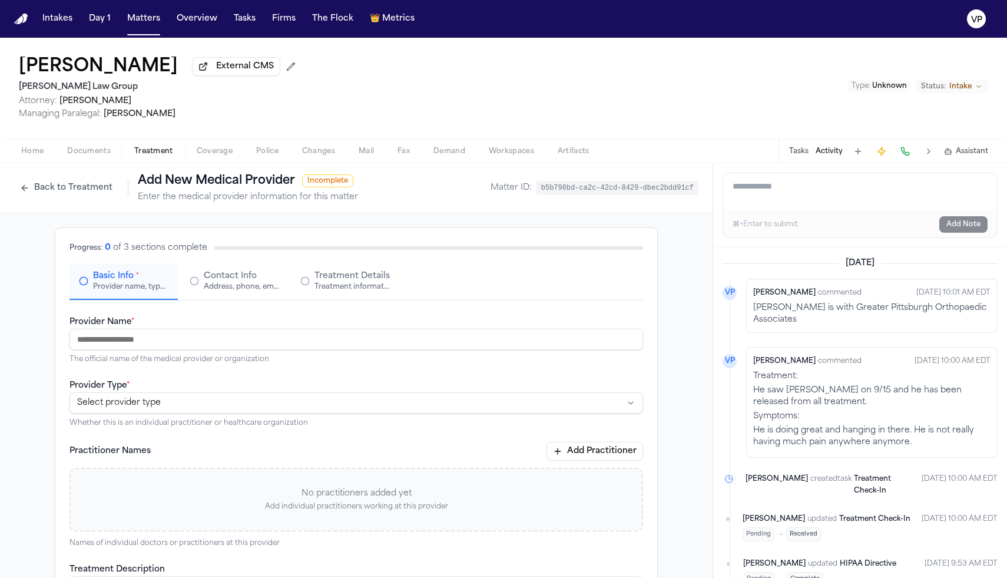
click at [226, 350] on input "Provider Name *" at bounding box center [355, 338] width 573 height 21
type input "**********"
click at [193, 399] on html "**********" at bounding box center [503, 289] width 1007 height 578
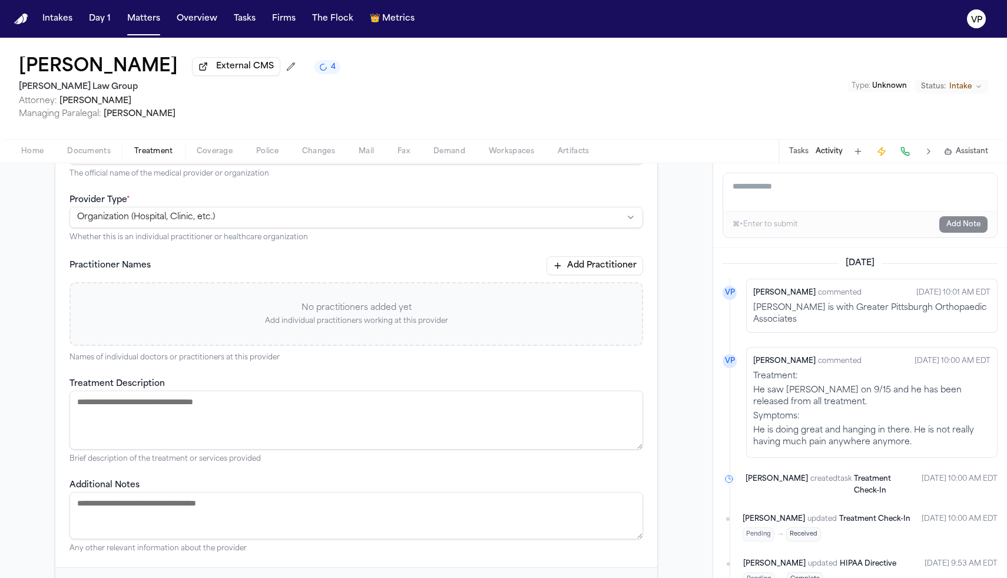
scroll to position [188, 0]
click at [580, 279] on div "Practitioner Names Add Practitioner No practitioners added yet Add individual p…" at bounding box center [355, 307] width 573 height 106
click at [580, 266] on button "Add Practitioner" at bounding box center [594, 263] width 97 height 19
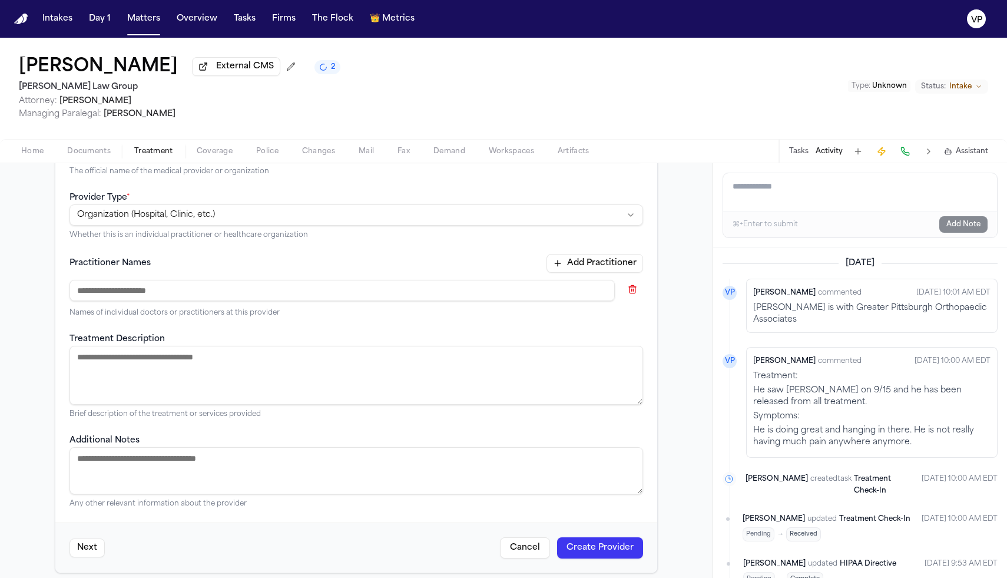
click at [471, 298] on input at bounding box center [341, 290] width 545 height 21
type input "********"
click at [412, 364] on textarea "Treatment Description" at bounding box center [355, 375] width 573 height 59
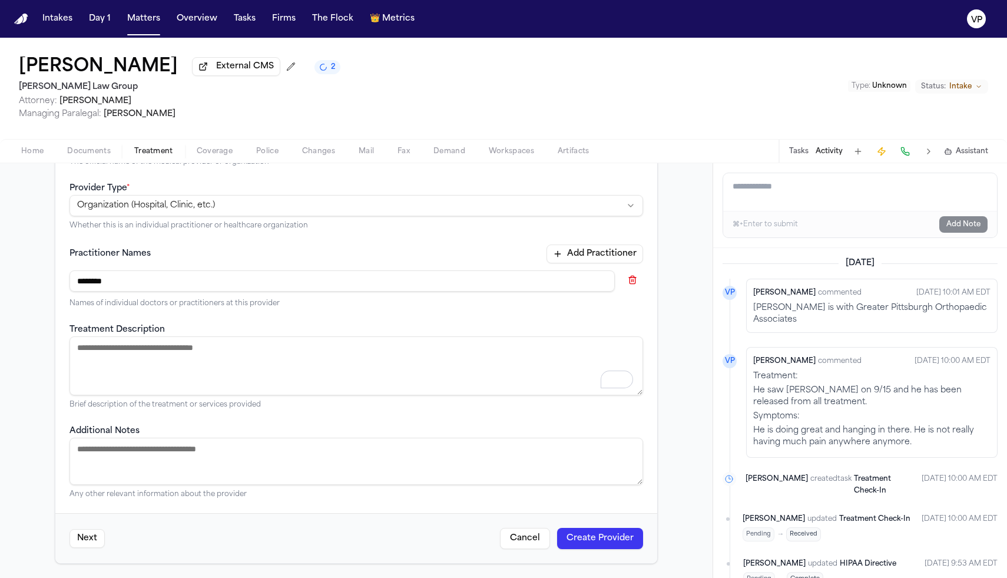
scroll to position [200, 0]
click at [588, 543] on button "Create Provider" at bounding box center [600, 537] width 86 height 21
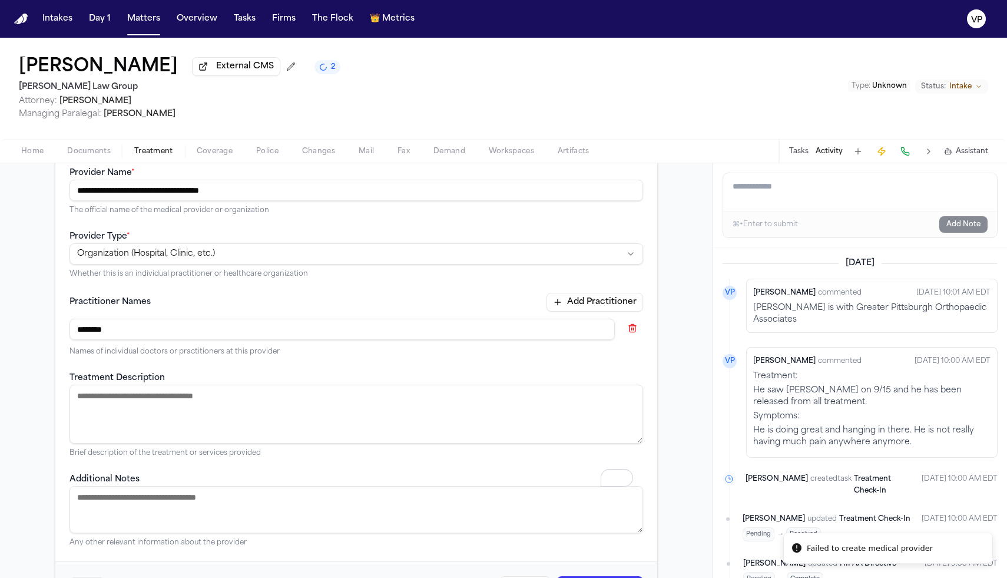
scroll to position [0, 0]
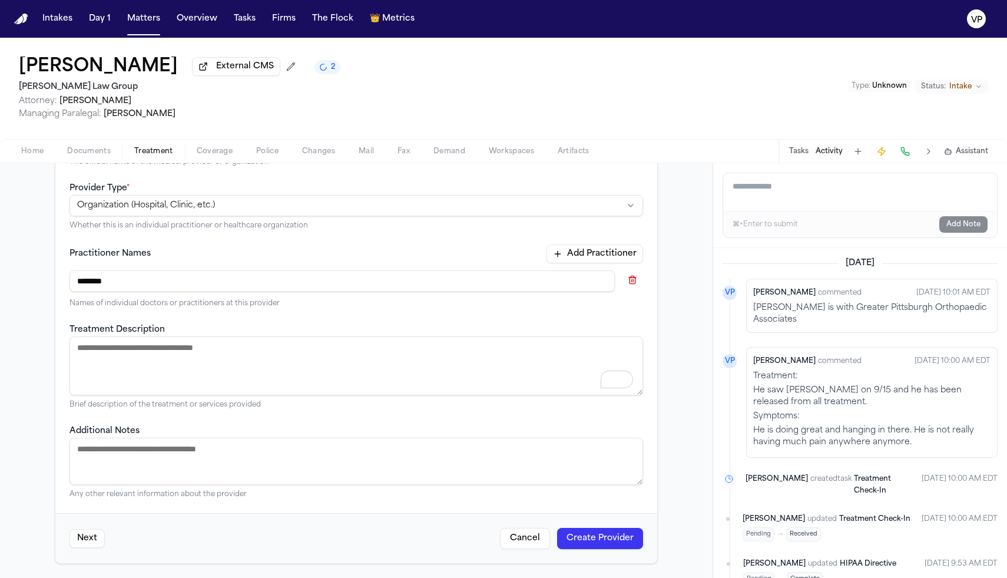
click at [94, 532] on button "Next" at bounding box center [86, 538] width 35 height 19
